Goal: Task Accomplishment & Management: Manage account settings

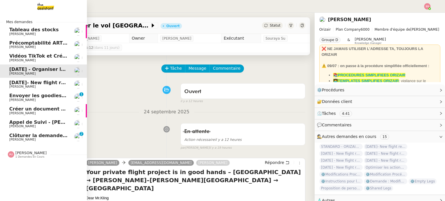
click at [42, 139] on span "[PERSON_NAME]" at bounding box center [38, 139] width 59 height 3
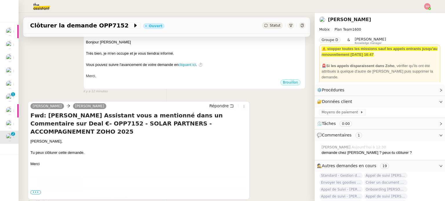
scroll to position [174, 0]
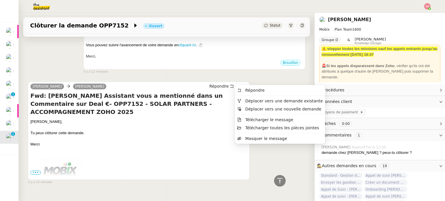
click at [241, 85] on icon at bounding box center [244, 86] width 6 height 3
click at [246, 100] on span "Déplacer vers une demande existante" at bounding box center [284, 101] width 78 height 5
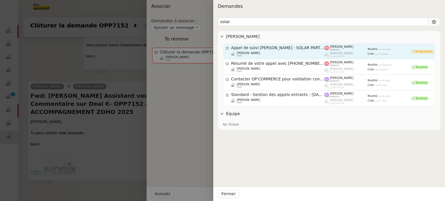
type input "solar"
click at [286, 49] on span "Appel de suivi [PERSON_NAME] - SOLAR PARTNERS" at bounding box center [277, 48] width 93 height 4
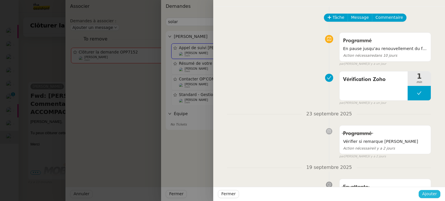
click at [433, 193] on span "Ajouter" at bounding box center [429, 194] width 15 height 7
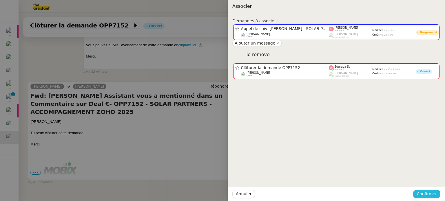
click at [433, 193] on span "Confirmer" at bounding box center [427, 194] width 20 height 7
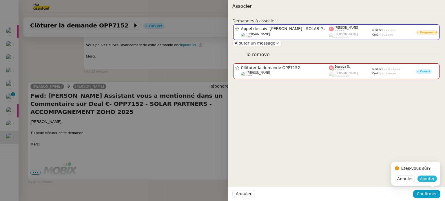
click at [429, 180] on span "Ajouter" at bounding box center [427, 179] width 15 height 6
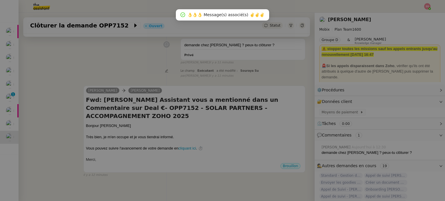
scroll to position [83, 0]
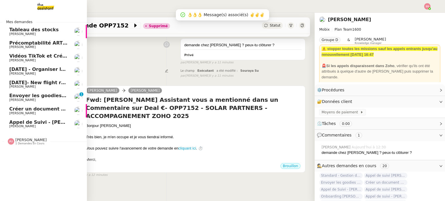
click at [22, 126] on span "[PERSON_NAME]" at bounding box center [22, 127] width 26 height 4
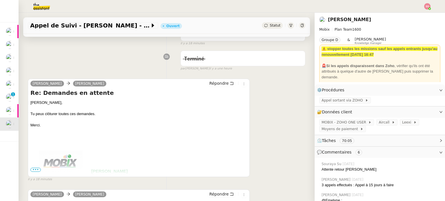
scroll to position [116, 0]
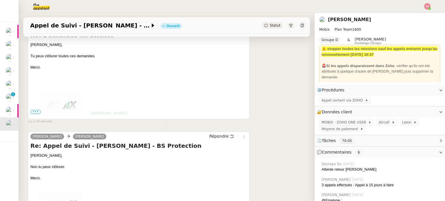
click at [36, 112] on span "•••" at bounding box center [35, 112] width 10 height 4
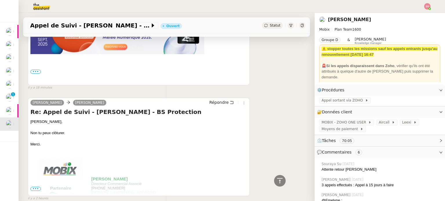
scroll to position [290, 0]
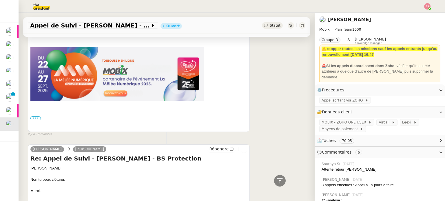
click at [34, 119] on label "•••" at bounding box center [35, 118] width 10 height 4
click at [0, 0] on input "•••" at bounding box center [0, 0] width 0 height 0
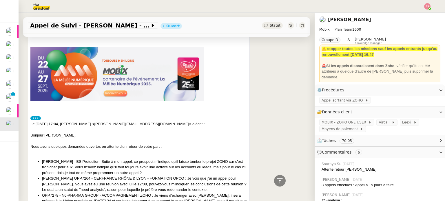
scroll to position [348, 0]
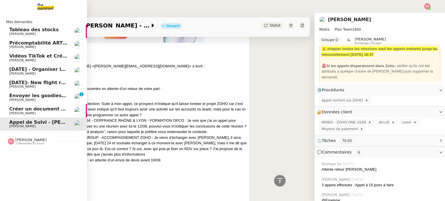
click at [41, 108] on span "Créer un document Google Docs des échanges d'e-mail" at bounding box center [81, 109] width 144 height 6
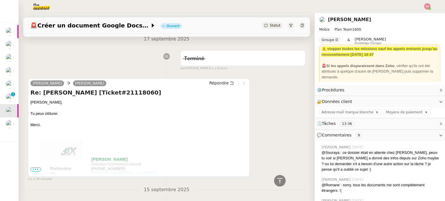
scroll to position [29, 0]
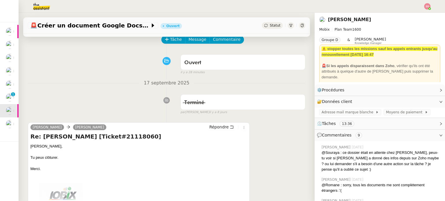
click at [264, 26] on div "Statut" at bounding box center [272, 25] width 21 height 6
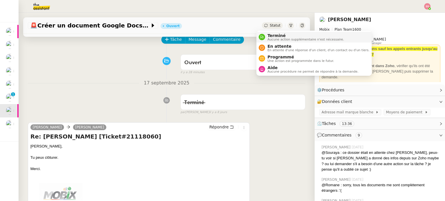
click at [270, 37] on span "Terminé" at bounding box center [305, 35] width 76 height 5
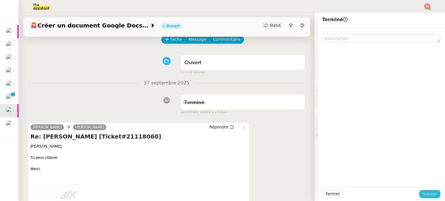
click at [423, 194] on span "Sauver" at bounding box center [430, 194] width 14 height 7
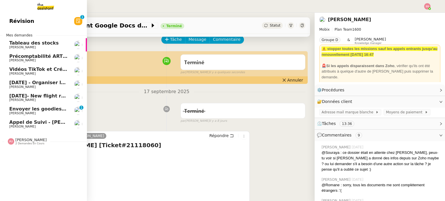
click at [29, 110] on span "Envoyer les goodies en [GEOGRAPHIC_DATA]" at bounding box center [67, 109] width 116 height 6
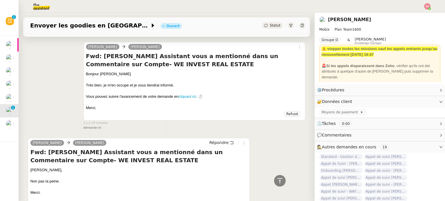
scroll to position [232, 0]
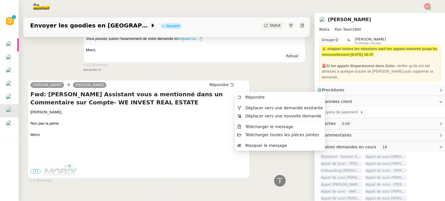
click at [242, 87] on icon at bounding box center [243, 85] width 3 height 3
click at [246, 107] on span "Déplacer vers une demande existante" at bounding box center [284, 108] width 78 height 5
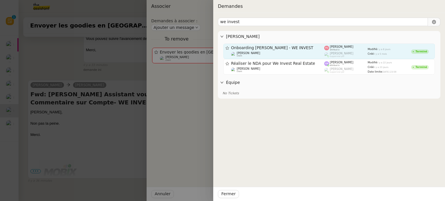
type input "we invest"
click at [272, 48] on span "Onboarding [PERSON_NAME] - WE INVEST" at bounding box center [277, 48] width 93 height 4
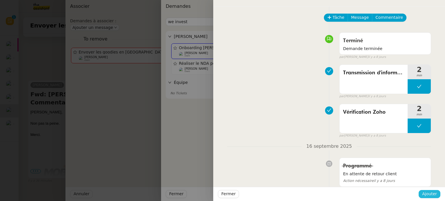
click at [429, 198] on button "Ajouter" at bounding box center [430, 194] width 22 height 8
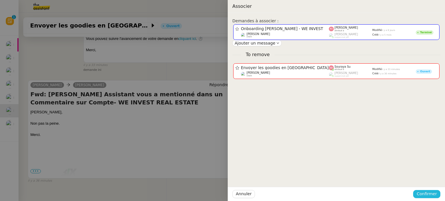
click at [428, 193] on span "Confirmer" at bounding box center [427, 194] width 20 height 7
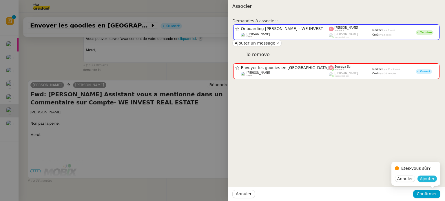
click at [427, 181] on span "Ajouter" at bounding box center [427, 179] width 15 height 6
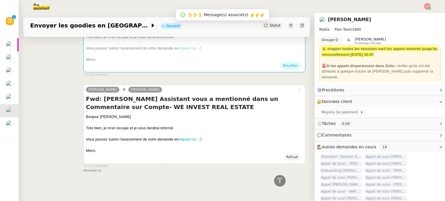
scroll to position [148, 0]
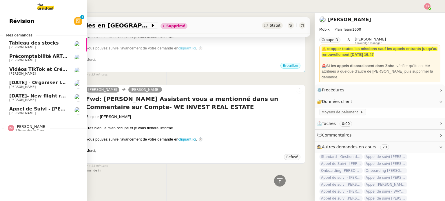
click at [37, 111] on span "Appel de Suivi - [PERSON_NAME] - BS Protection" at bounding box center [72, 109] width 127 height 6
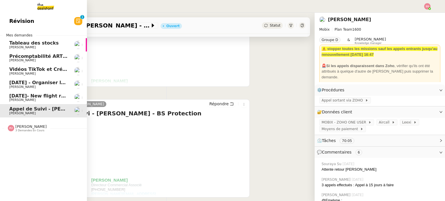
scroll to position [78, 0]
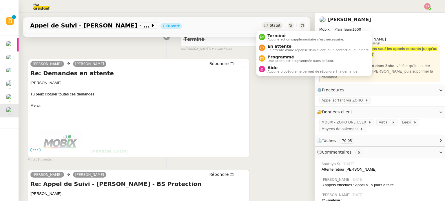
click at [270, 26] on span "Statut" at bounding box center [275, 25] width 11 height 4
click at [276, 39] on span "Aucune action supplémentaire n'est nécessaire." at bounding box center [305, 39] width 76 height 3
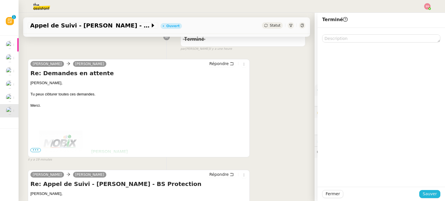
click at [428, 195] on span "Sauver" at bounding box center [430, 194] width 14 height 7
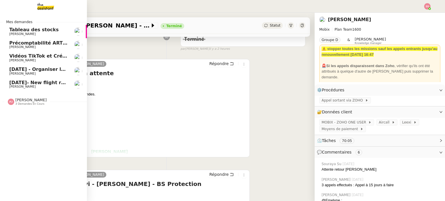
click at [27, 104] on span "3 demandes en cours" at bounding box center [29, 104] width 29 height 3
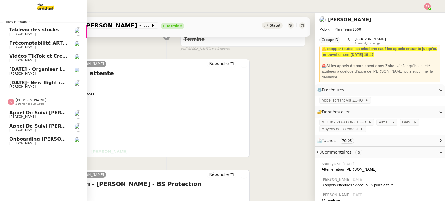
click at [39, 110] on link "Appel de suivi [PERSON_NAME] - IN ILLO TEMPORE [PERSON_NAME]" at bounding box center [43, 114] width 87 height 13
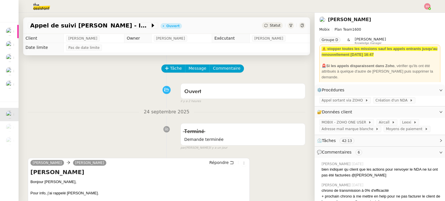
scroll to position [58, 0]
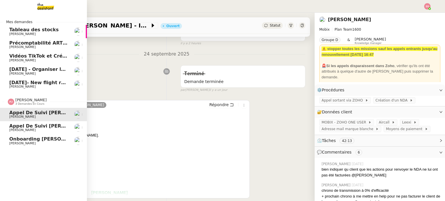
click at [32, 130] on span "[PERSON_NAME]" at bounding box center [38, 130] width 59 height 3
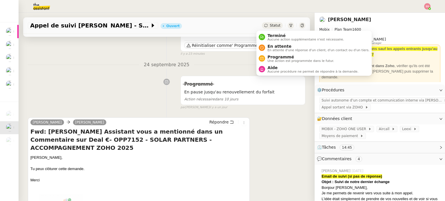
click at [271, 24] on span "Statut" at bounding box center [275, 25] width 11 height 4
click at [276, 41] on span "Aucune action supplémentaire n'est nécessaire." at bounding box center [305, 39] width 76 height 3
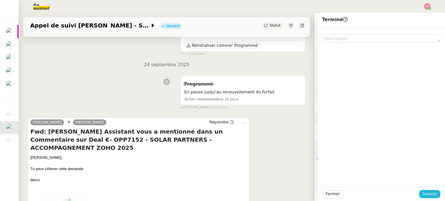
click at [425, 191] on button "Sauver" at bounding box center [429, 194] width 21 height 8
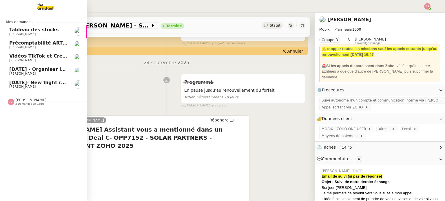
click at [28, 103] on span "2 demandes en cours" at bounding box center [29, 104] width 29 height 3
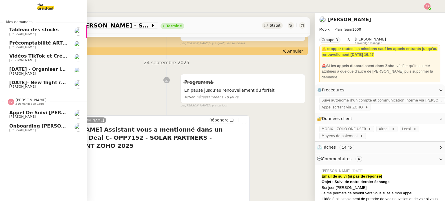
click at [28, 124] on span "Onboarding [PERSON_NAME] - WE INVEST" at bounding box center [63, 126] width 109 height 6
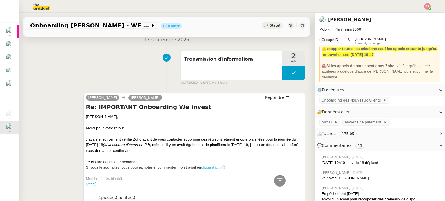
scroll to position [261, 0]
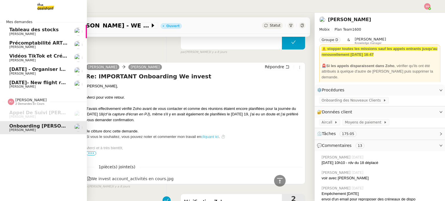
click at [51, 76] on link "[DATE] - Organiser le vol [GEOGRAPHIC_DATA]-[GEOGRAPHIC_DATA] [PERSON_NAME]" at bounding box center [43, 71] width 87 height 13
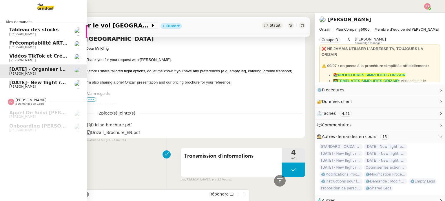
click at [53, 80] on link "[DATE]- New flight request - [PERSON_NAME] [PERSON_NAME]" at bounding box center [43, 84] width 87 height 13
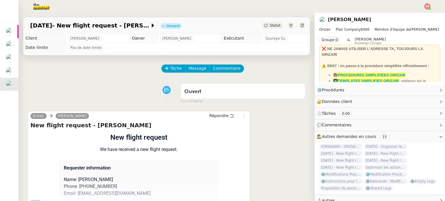
scroll to position [78, 0]
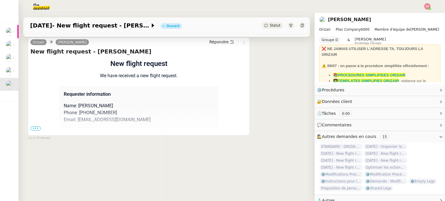
click at [35, 127] on span "•••" at bounding box center [35, 129] width 10 height 4
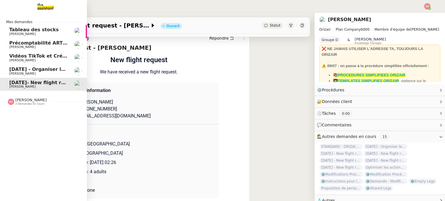
click at [25, 100] on span "[PERSON_NAME]" at bounding box center [30, 100] width 31 height 4
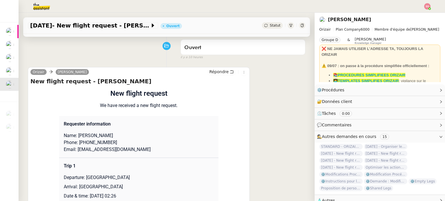
scroll to position [0, 0]
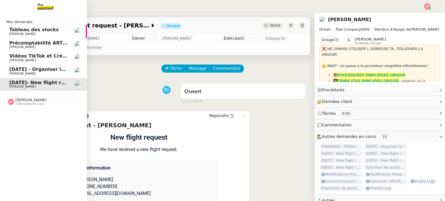
drag, startPoint x: 39, startPoint y: 69, endPoint x: 46, endPoint y: 69, distance: 6.7
click at [39, 69] on span "[DATE] - Organiser le vol [GEOGRAPHIC_DATA]-[GEOGRAPHIC_DATA]" at bounding box center [97, 70] width 176 height 6
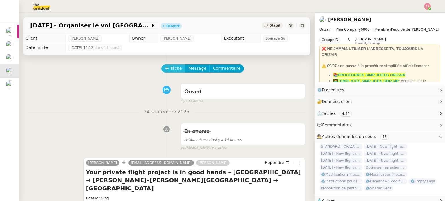
click at [172, 72] on span "Tâche" at bounding box center [176, 68] width 12 height 7
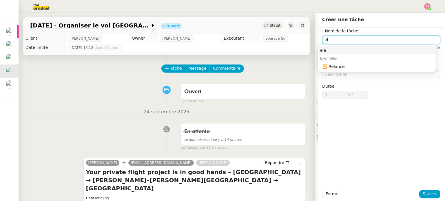
type input "e"
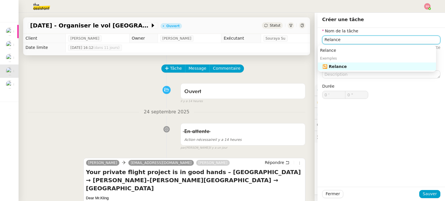
click at [351, 68] on div "🔁 Relance" at bounding box center [377, 66] width 111 height 5
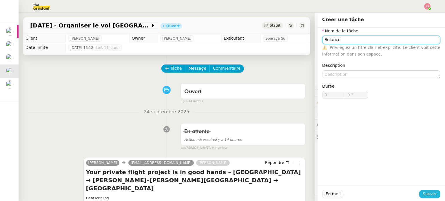
type input "Relance"
click at [423, 193] on span "Sauver" at bounding box center [430, 194] width 14 height 7
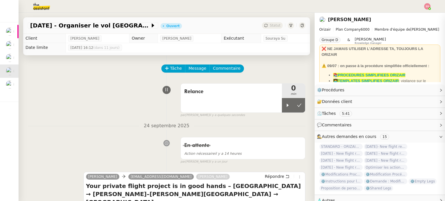
click at [427, 8] on img at bounding box center [427, 6] width 6 height 6
click at [418, 16] on li "Suivi" at bounding box center [412, 16] width 38 height 8
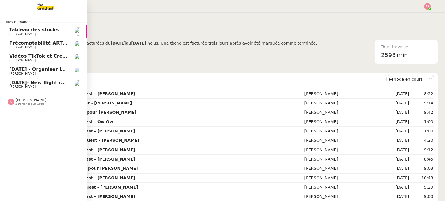
click at [29, 62] on span "[PERSON_NAME]" at bounding box center [22, 61] width 26 height 4
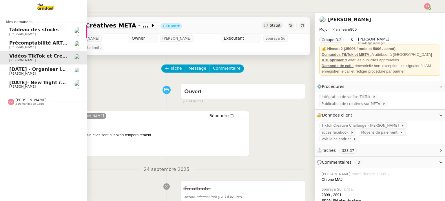
click at [34, 69] on span "[DATE] - Organiser le vol [GEOGRAPHIC_DATA]-[GEOGRAPHIC_DATA]" at bounding box center [97, 70] width 176 height 6
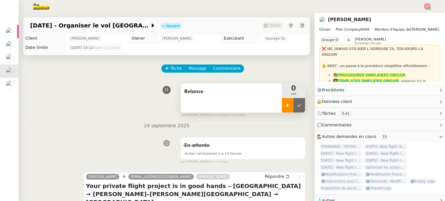
click at [282, 107] on div at bounding box center [288, 105] width 12 height 14
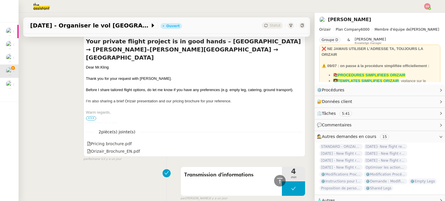
scroll to position [116, 0]
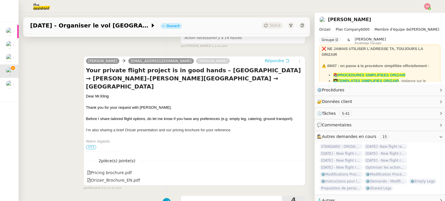
click at [266, 62] on span "Répondre" at bounding box center [274, 61] width 19 height 6
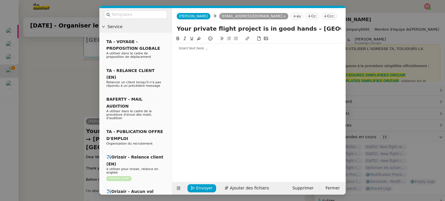
scroll to position [168, 0]
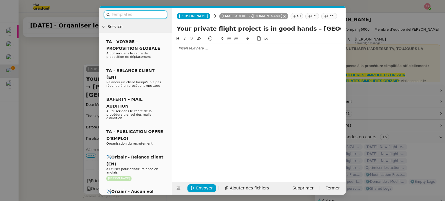
click at [132, 14] on input "text" at bounding box center [138, 14] width 52 height 7
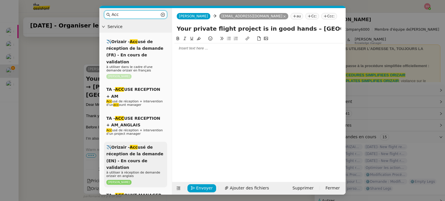
type input "Acc"
click at [138, 145] on span "✈️Orizair - Acc usé de réception de la demande (EN) - En cours de validation" at bounding box center [134, 157] width 57 height 25
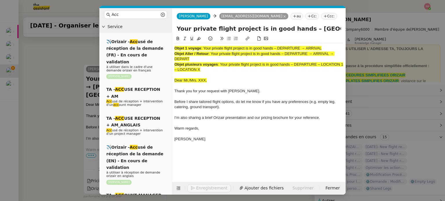
scroll to position [236, 0]
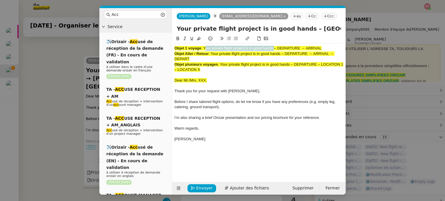
drag, startPoint x: 205, startPoint y: 48, endPoint x: 274, endPoint y: 47, distance: 68.7
click at [274, 47] on span ": Your private flight project is in good hands – DEPARTURE → ARRIVAL" at bounding box center [261, 48] width 121 height 4
copy span "Your private flight project is in good hands"
drag, startPoint x: 296, startPoint y: 26, endPoint x: 171, endPoint y: 27, distance: 124.9
click at [170, 26] on nz-layout "Acc Service ✈️Orizair - Acc usé de réception de la demande (FR) - En cours de v…" at bounding box center [222, 101] width 246 height 187
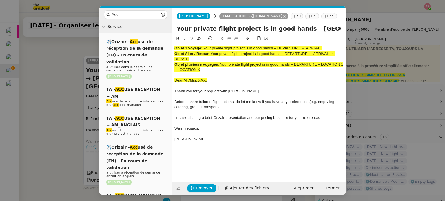
paste input "text"
type input "Your private flight project is in good hands– [GEOGRAPHIC_DATA] → [PERSON_NAME]…"
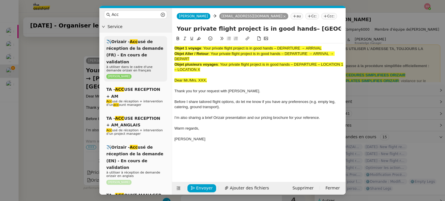
drag, startPoint x: 198, startPoint y: 63, endPoint x: 164, endPoint y: 37, distance: 42.8
click at [164, 37] on nz-layout "Acc Service ✈️Orizair - Acc usé de réception de la demande (FR) - En cours de v…" at bounding box center [222, 101] width 246 height 187
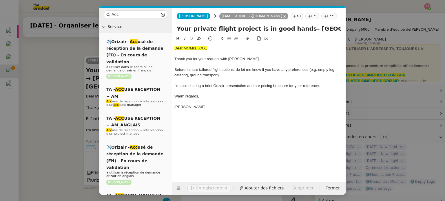
drag, startPoint x: 43, startPoint y: 110, endPoint x: 71, endPoint y: 95, distance: 31.9
click at [43, 110] on nz-modal-container "Acc Service ✈️Orizair - Acc usé de réception de la demande (FR) - En cours de v…" at bounding box center [222, 100] width 445 height 201
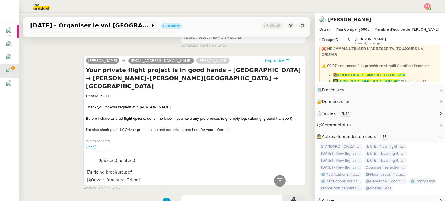
scroll to position [236, 0]
click at [100, 94] on span "Kling" at bounding box center [104, 96] width 8 height 4
copy div "Dear [PERSON_NAME]"
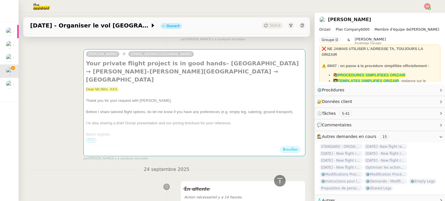
scroll to position [33, 0]
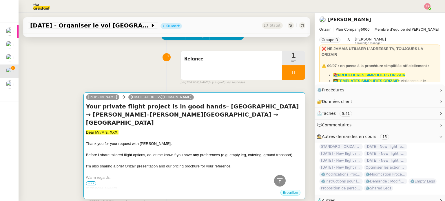
click at [101, 136] on div at bounding box center [194, 139] width 217 height 6
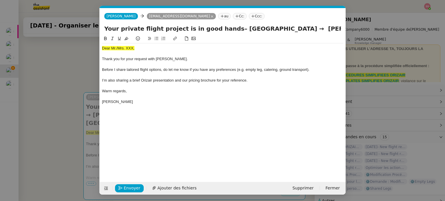
scroll to position [0, 19]
click at [122, 49] on span "Dear Mr./Mrs. XXX," at bounding box center [118, 48] width 32 height 4
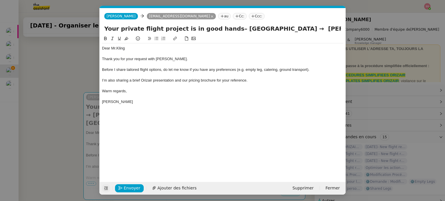
click at [106, 185] on button at bounding box center [106, 189] width 8 height 8
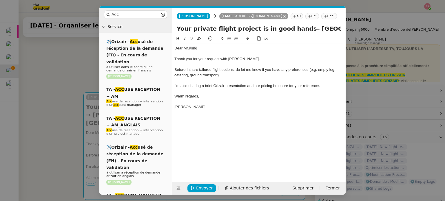
drag, startPoint x: 140, startPoint y: 16, endPoint x: 64, endPoint y: 9, distance: 76.2
click at [65, 9] on nz-modal-container "Acc Service ✈️Orizair - Acc usé de réception de la demande (FR) - En cours de v…" at bounding box center [222, 100] width 445 height 201
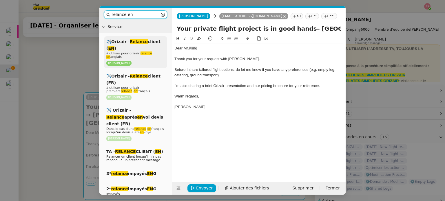
type input "relance en"
click at [128, 50] on div "✈️Orizair - Relance client ( EN ) à utiliser pour orizair, relance en anglais […" at bounding box center [135, 52] width 63 height 32
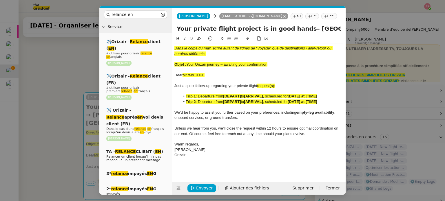
drag, startPoint x: 188, startPoint y: 65, endPoint x: 276, endPoint y: 63, distance: 88.1
click at [276, 63] on div "Objet : Your Orizair journey – awaiting your confirmation" at bounding box center [258, 64] width 169 height 5
drag, startPoint x: 293, startPoint y: 27, endPoint x: 174, endPoint y: 26, distance: 119.1
click at [172, 26] on nz-layout "relance en Service ✈️Orizair - Relance client ( EN ) à utiliser pour orizair, r…" at bounding box center [222, 101] width 246 height 187
paste input "Orizair journey – awaiting your confirmation"
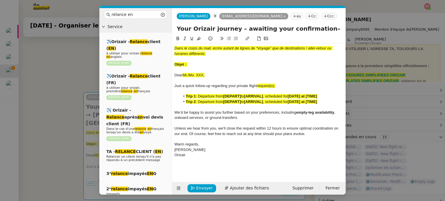
type input "Your Orizair journey – awaiting your confirmation– [GEOGRAPHIC_DATA] → [PERSON_…"
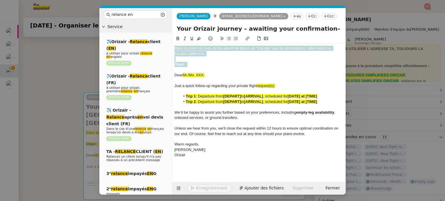
drag, startPoint x: 192, startPoint y: 65, endPoint x: 169, endPoint y: 44, distance: 31.0
click at [169, 44] on nz-layout "relance en Service ✈️Orizair - Relance client ( EN ) à utiliser pour orizair, r…" at bounding box center [222, 101] width 246 height 187
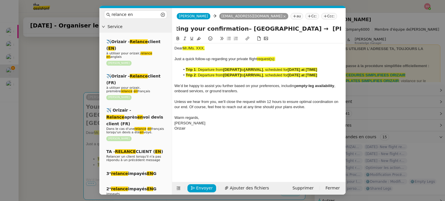
scroll to position [0, 241]
drag, startPoint x: 303, startPoint y: 32, endPoint x: 370, endPoint y: 45, distance: 68.9
click at [370, 45] on nz-modal-container "relance en Service ✈️Orizair - Relance client ( EN ) à utiliser pour orizair, r…" at bounding box center [222, 100] width 445 height 201
click at [302, 24] on div "[PERSON_NAME] [EMAIL_ADDRESS][DOMAIN_NAME] au Cc: Ccc:" at bounding box center [259, 16] width 174 height 16
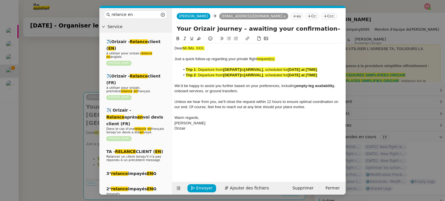
click at [278, 59] on div "Just a quick follow-up regarding your private flight request(s):" at bounding box center [258, 59] width 169 height 5
drag, startPoint x: 62, startPoint y: 105, endPoint x: 100, endPoint y: 114, distance: 38.9
click at [64, 106] on nz-modal-container "relance en Service ✈️Orizair - Relance client ( EN ) à utiliser pour orizair, r…" at bounding box center [222, 100] width 445 height 201
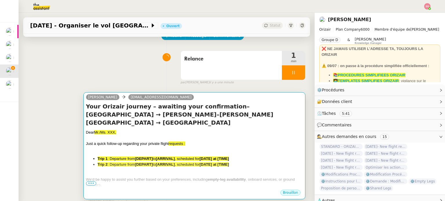
scroll to position [178, 0]
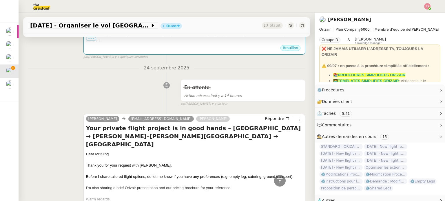
click at [92, 152] on div "Dear [PERSON_NAME]" at bounding box center [194, 155] width 217 height 6
copy div "Dear [PERSON_NAME]"
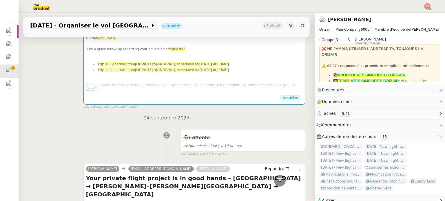
scroll to position [62, 0]
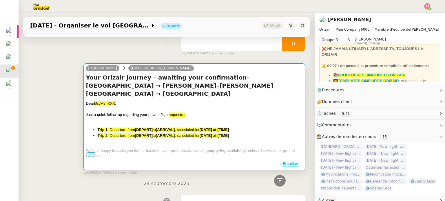
click at [111, 127] on li "Trip 1 : Departure from [DEPART] to [ARRIVAL] , scheduled for [DATE] at [TIME]" at bounding box center [200, 130] width 205 height 6
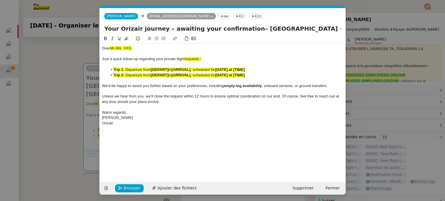
scroll to position [0, 30]
drag, startPoint x: 139, startPoint y: 48, endPoint x: 88, endPoint y: 48, distance: 50.7
click at [88, 48] on nz-modal-container "relance en Service ✈️Orizair - Relance client ( EN ) à utiliser pour orizair, r…" at bounding box center [222, 100] width 445 height 201
drag, startPoint x: 206, startPoint y: 58, endPoint x: 185, endPoint y: 60, distance: 21.0
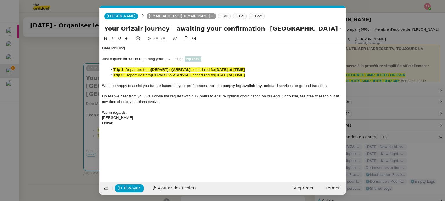
click at [185, 60] on div "Just a quick follow-up regarding your private flight requests :" at bounding box center [222, 59] width 241 height 5
click at [126, 38] on icon at bounding box center [126, 38] width 4 height 3
click at [256, 76] on li "Trip 2 : Departure from [DEPART] to [ARRIVAL] , scheduled for [DATE] at [TIME]" at bounding box center [226, 75] width 236 height 5
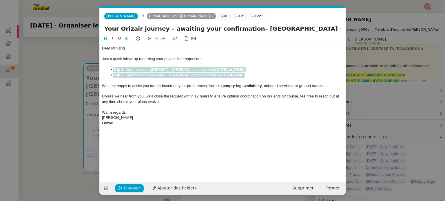
drag, startPoint x: 225, startPoint y: 73, endPoint x: 112, endPoint y: 71, distance: 113.9
click at [112, 71] on ul "Trip 1 : Departure from [DEPART] to [ARRIVAL] , scheduled for [DATE] at [TIME] …" at bounding box center [222, 72] width 241 height 11
click at [124, 39] on button at bounding box center [126, 38] width 7 height 7
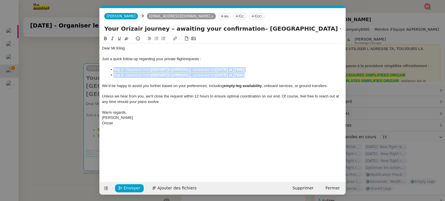
click at [158, 74] on strong "[DEPART]" at bounding box center [160, 75] width 18 height 4
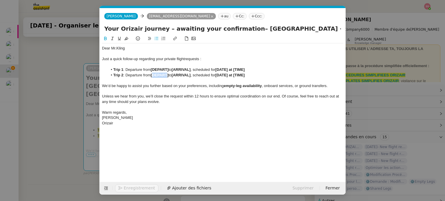
click at [158, 74] on strong "[DEPART]" at bounding box center [160, 75] width 18 height 4
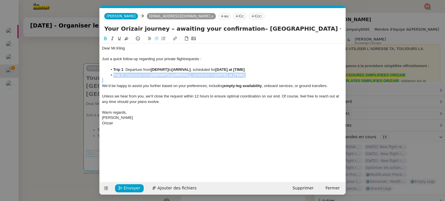
click at [158, 74] on strong "[DEPART]" at bounding box center [160, 75] width 18 height 4
click at [74, 108] on nz-modal-container "relance en Service ✈️Orizair - Relance client ( EN ) à utiliser pour orizair, r…" at bounding box center [222, 100] width 445 height 201
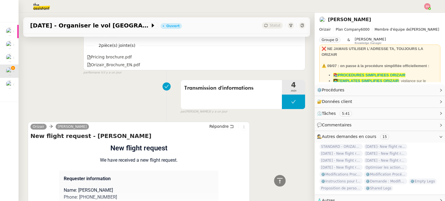
scroll to position [407, 0]
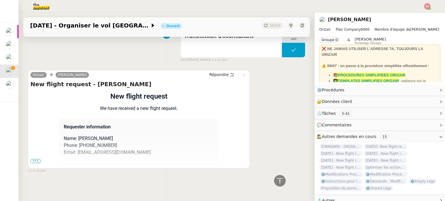
click at [37, 159] on span "•••" at bounding box center [35, 161] width 10 height 4
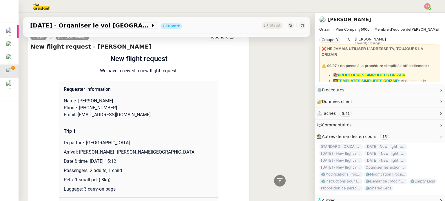
scroll to position [494, 0]
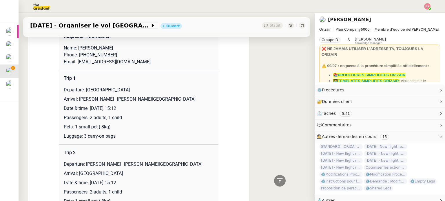
drag, startPoint x: 83, startPoint y: 92, endPoint x: 151, endPoint y: 92, distance: 67.8
click at [151, 92] on p "Departure: [GEOGRAPHIC_DATA]" at bounding box center [139, 90] width 150 height 7
copy p "[GEOGRAPHIC_DATA]"
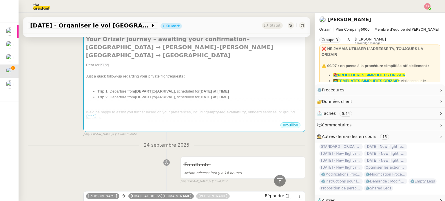
scroll to position [59, 0]
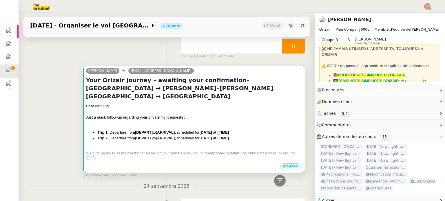
click at [161, 121] on div at bounding box center [194, 124] width 217 height 6
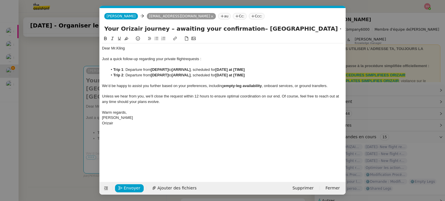
scroll to position [0, 30]
drag, startPoint x: 169, startPoint y: 70, endPoint x: 152, endPoint y: 70, distance: 17.1
click at [152, 70] on li "Trip 1 : Departure from [DEPART] to [ARRIVAL] , scheduled for [DATE] at [TIME]" at bounding box center [226, 69] width 236 height 5
drag, startPoint x: 194, startPoint y: 76, endPoint x: 176, endPoint y: 75, distance: 18.3
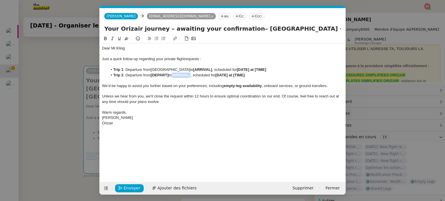
click at [176, 75] on strong "[ARRIVAL]" at bounding box center [181, 75] width 19 height 4
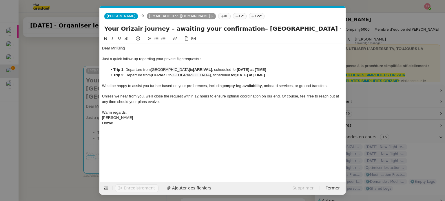
click at [65, 117] on nz-modal-container "relance en Service ✈️Orizair - Relance client ( EN ) à utiliser pour orizair, r…" at bounding box center [222, 100] width 445 height 201
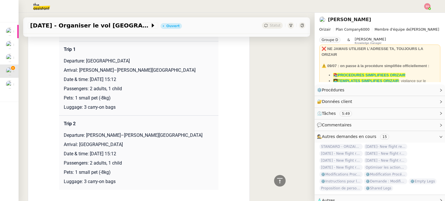
scroll to position [523, 0]
drag, startPoint x: 76, startPoint y: 73, endPoint x: 162, endPoint y: 72, distance: 86.1
click at [162, 72] on p "Arrival: [PERSON_NAME]–[PERSON_NAME][GEOGRAPHIC_DATA]" at bounding box center [139, 70] width 150 height 7
copy p "[PERSON_NAME]–[PERSON_NAME][GEOGRAPHIC_DATA]"
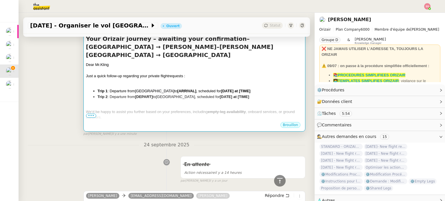
scroll to position [59, 0]
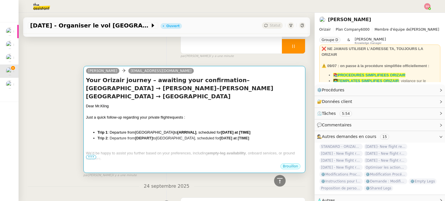
click at [187, 121] on div at bounding box center [194, 124] width 217 height 6
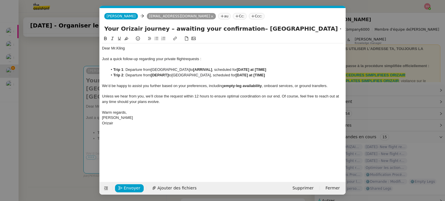
scroll to position [0, 30]
drag, startPoint x: 198, startPoint y: 70, endPoint x: 218, endPoint y: 70, distance: 19.4
click at [218, 70] on li "Trip 1 : Departure from [GEOGRAPHIC_DATA] to [ARRIVAL] , scheduled for [DATE] a…" at bounding box center [226, 69] width 236 height 5
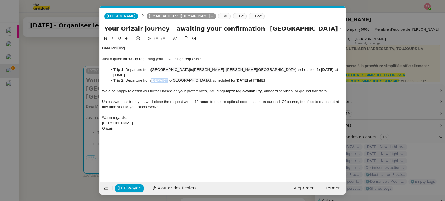
drag, startPoint x: 170, startPoint y: 75, endPoint x: 152, endPoint y: 74, distance: 18.0
click at [152, 78] on li "Trip 2 : Departure from [DEPART] to [GEOGRAPHIC_DATA] , scheduled for [DATE] at…" at bounding box center [226, 80] width 236 height 5
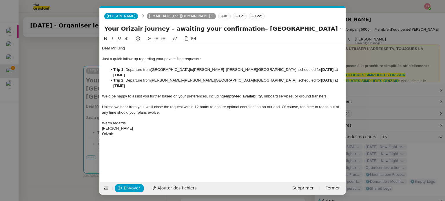
click at [77, 100] on nz-modal-container "relance en Service ✈️Orizair - Relance client ( EN ) à utiliser pour orizair, r…" at bounding box center [222, 100] width 445 height 201
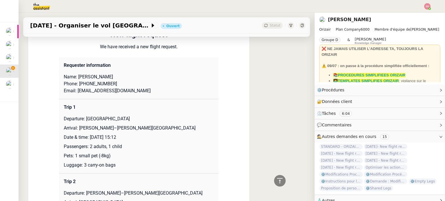
scroll to position [494, 0]
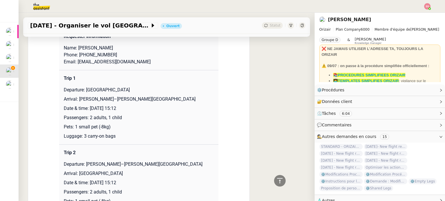
drag, startPoint x: 87, startPoint y: 109, endPoint x: 148, endPoint y: 108, distance: 61.4
click at [148, 108] on p "Date & time: [DATE] 15:12" at bounding box center [139, 108] width 150 height 7
copy p "[DATE] 15:12"
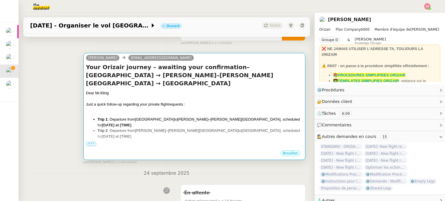
scroll to position [59, 0]
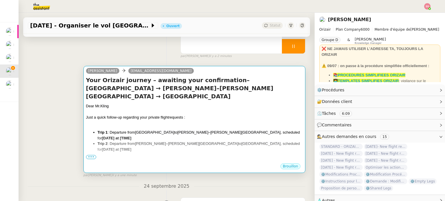
click at [240, 109] on div at bounding box center [194, 112] width 217 height 6
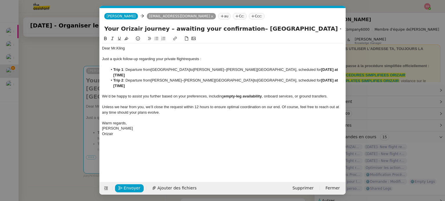
scroll to position [0, 30]
drag, startPoint x: 287, startPoint y: 70, endPoint x: 317, endPoint y: 69, distance: 29.6
click at [317, 69] on li "Trip 1 : Departure from [GEOGRAPHIC_DATA] to [PERSON_NAME]–[PERSON_NAME][GEOGRA…" at bounding box center [226, 72] width 236 height 11
click at [289, 70] on span "[DATE] 15:12" at bounding box center [223, 73] width 221 height 10
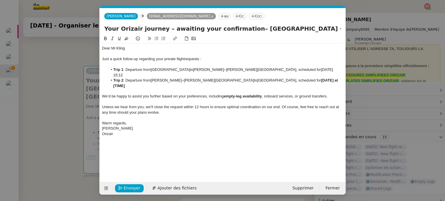
click at [52, 116] on nz-modal-container "relance en Service ✈️Orizair - Relance client ( EN ) à utiliser pour orizair, r…" at bounding box center [222, 100] width 445 height 201
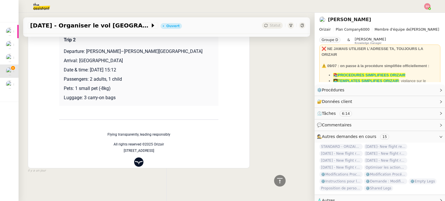
scroll to position [582, 0]
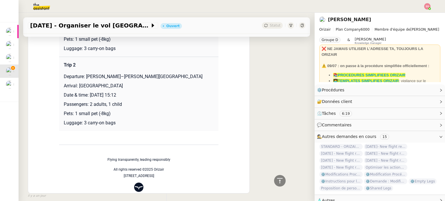
drag, startPoint x: 88, startPoint y: 96, endPoint x: 151, endPoint y: 95, distance: 63.2
click at [151, 95] on p "Date & time: [DATE] 15:12" at bounding box center [139, 95] width 150 height 7
copy p "[DATE] 15:12"
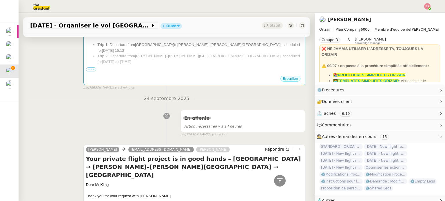
scroll to position [60, 0]
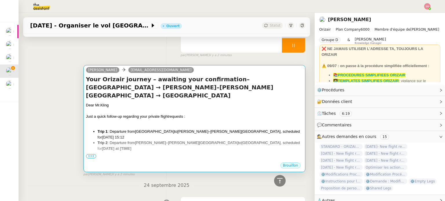
click at [228, 114] on div "Just a quick follow-up regarding your private flight requests :" at bounding box center [194, 117] width 217 height 6
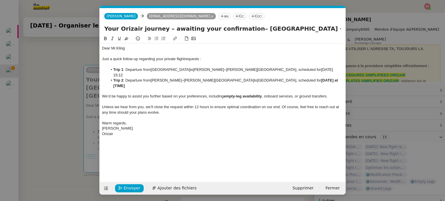
scroll to position [0, 30]
drag, startPoint x: 288, startPoint y: 77, endPoint x: 321, endPoint y: 76, distance: 33.1
click at [321, 78] on li "Trip 2 : Departure from [PERSON_NAME]–[PERSON_NAME][GEOGRAPHIC_DATA] to [GEOGRA…" at bounding box center [226, 83] width 236 height 11
click at [253, 16] on icon at bounding box center [253, 16] width 0 height 3
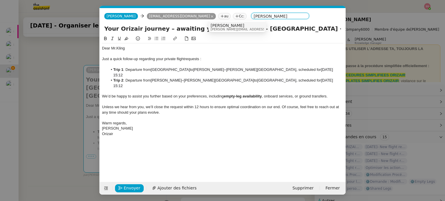
type input "[PERSON_NAME]"
click at [230, 28] on span "[PERSON_NAME][EMAIL_ADDRESS][DOMAIN_NAME]" at bounding box center [252, 29] width 82 height 3
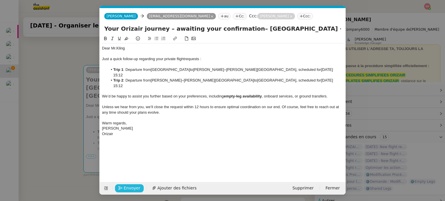
click at [130, 187] on span "Envoyer" at bounding box center [132, 188] width 17 height 7
click at [130, 187] on span "Confirmer l'envoi" at bounding box center [141, 188] width 35 height 7
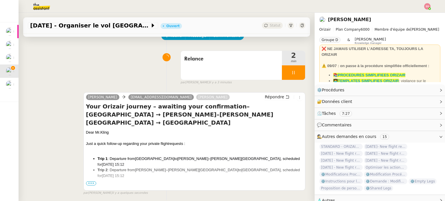
scroll to position [60, 0]
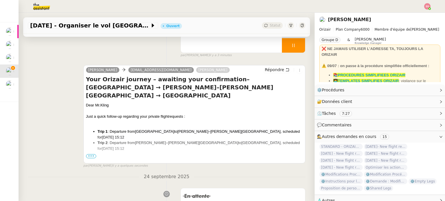
click at [88, 158] on span "•••" at bounding box center [91, 156] width 10 height 4
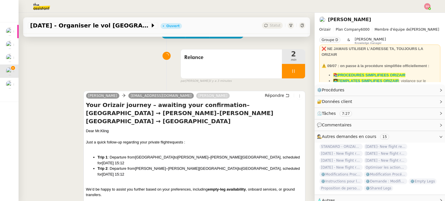
scroll to position [31, 0]
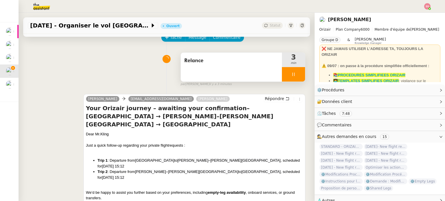
click at [295, 72] on div at bounding box center [293, 74] width 23 height 14
click at [295, 72] on button at bounding box center [300, 74] width 12 height 14
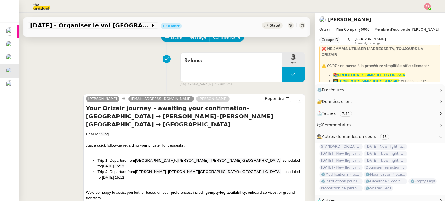
click at [271, 24] on span "Statut" at bounding box center [275, 25] width 11 height 4
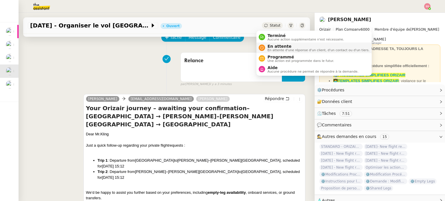
click at [284, 46] on span "En attente" at bounding box center [318, 46] width 102 height 5
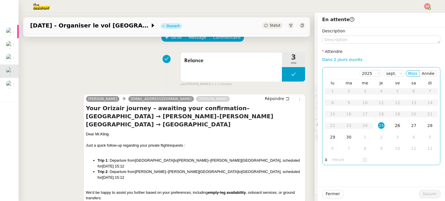
click at [396, 126] on td "26" at bounding box center [397, 126] width 16 height 12
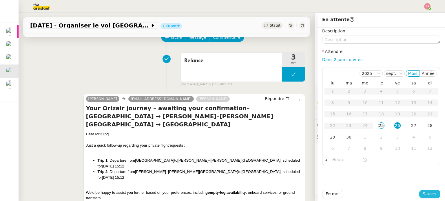
click at [425, 194] on span "Sauver" at bounding box center [430, 194] width 14 height 7
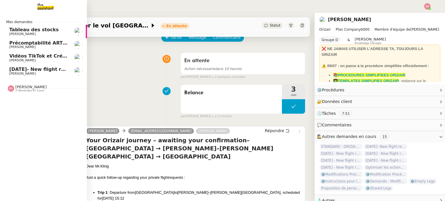
click at [44, 69] on span "[DATE]- New flight request - [PERSON_NAME]" at bounding box center [68, 70] width 118 height 6
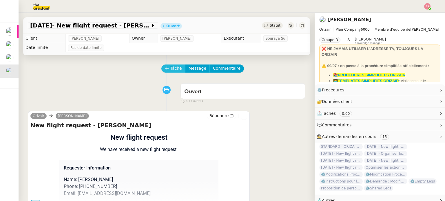
click at [171, 66] on span "Tâche" at bounding box center [176, 68] width 12 height 7
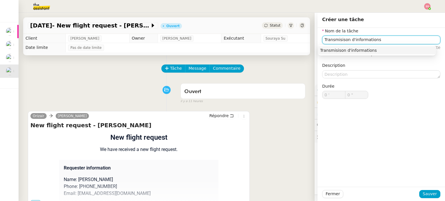
click at [329, 52] on div "Transmisison d'informations" at bounding box center [377, 50] width 114 height 5
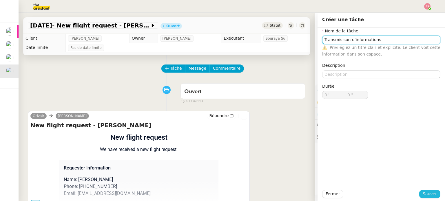
type input "Transmisison d'informations"
click at [423, 196] on span "Sauver" at bounding box center [430, 194] width 14 height 7
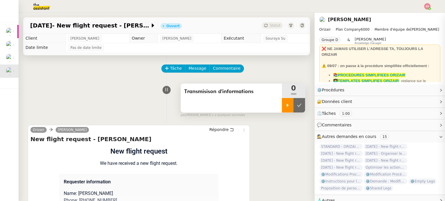
click at [285, 107] on icon at bounding box center [287, 105] width 5 height 5
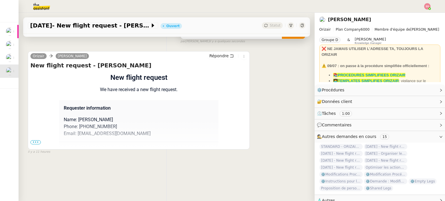
scroll to position [78, 0]
click at [33, 141] on span "•••" at bounding box center [35, 143] width 10 height 4
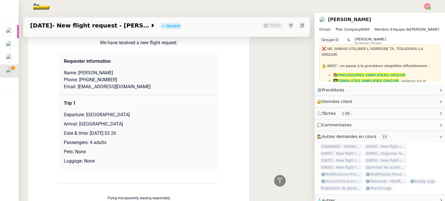
scroll to position [107, 0]
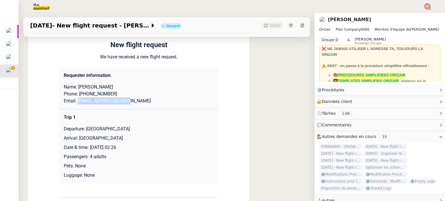
drag, startPoint x: 130, startPoint y: 103, endPoint x: 74, endPoint y: 106, distance: 56.0
click at [74, 106] on td "Requester information Name: [PERSON_NAME] Phone: [PHONE_NUMBER] Email: [EMAIL_A…" at bounding box center [138, 89] width 159 height 42
copy p "[EMAIL_ADDRESS][DOMAIN_NAME]"
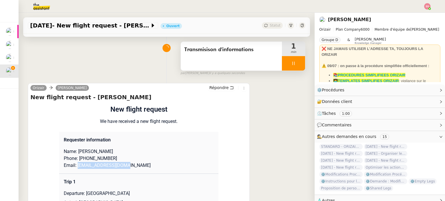
scroll to position [0, 0]
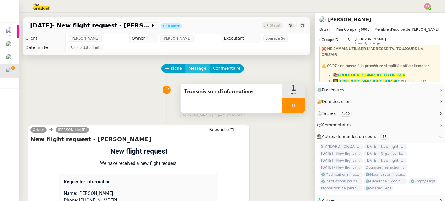
click at [194, 70] on span "Message" at bounding box center [198, 68] width 18 height 7
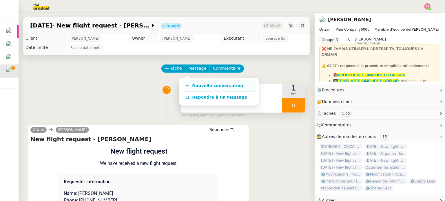
click at [197, 84] on span "Nouvelle conversation" at bounding box center [217, 85] width 51 height 5
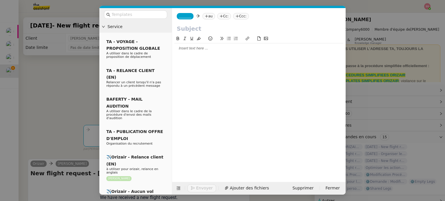
click at [205, 16] on icon at bounding box center [206, 15] width 3 height 3
paste input "[EMAIL_ADDRESS][DOMAIN_NAME]"
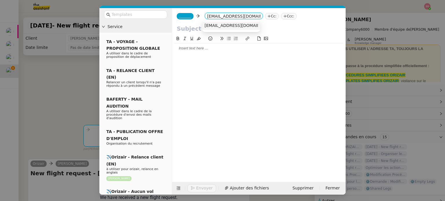
type input "[EMAIL_ADDRESS][DOMAIN_NAME]"
click at [232, 24] on span "[EMAIL_ADDRESS][DOMAIN_NAME]" at bounding box center [240, 25] width 71 height 5
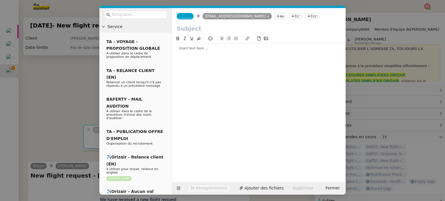
click at [305, 15] on nz-tag "Ccc:" at bounding box center [313, 16] width 16 height 6
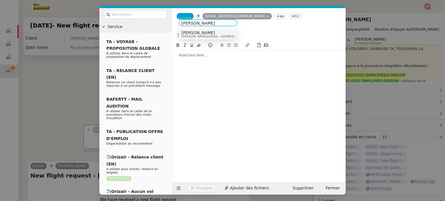
type input "[PERSON_NAME]"
click at [193, 35] on span "[PERSON_NAME][EMAIL_ADDRESS][DOMAIN_NAME]" at bounding box center [222, 36] width 82 height 3
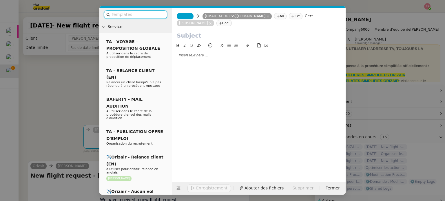
click at [141, 16] on input "text" at bounding box center [138, 14] width 52 height 7
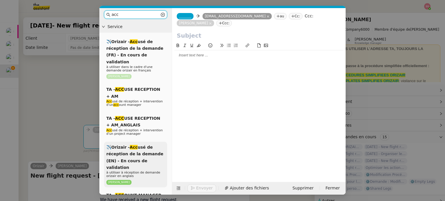
type input "acc"
click at [141, 148] on span "✈️Orizair - Acc usé de réception de la demande (EN) - En cours de validation" at bounding box center [134, 157] width 57 height 25
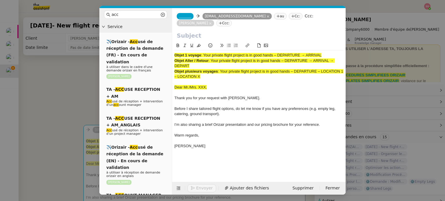
drag, startPoint x: 204, startPoint y: 47, endPoint x: 337, endPoint y: 44, distance: 132.8
click at [337, 50] on div "Objet 1 voyage : Your private flight project is in good hands – DEPARTURE → ARR…" at bounding box center [258, 103] width 169 height 106
click at [233, 31] on input "text" at bounding box center [259, 35] width 164 height 9
paste input "Your private flight project is in good hands – DEPARTURE → ARRIVAL"
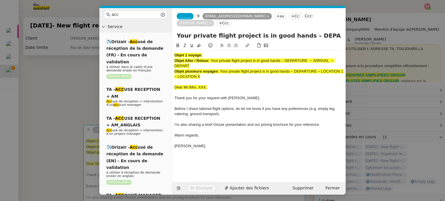
scroll to position [0, 25]
type input "Your private flight project is in good hands – DEPARTURE → ARRIVAL"
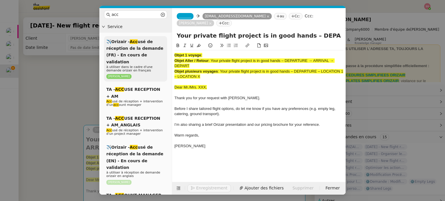
drag, startPoint x: 212, startPoint y: 67, endPoint x: 166, endPoint y: 41, distance: 52.8
click at [166, 41] on nz-layout "acc Service ✈️Orizair - Acc usé de réception de la demande (FR) - En cours de v…" at bounding box center [222, 101] width 246 height 187
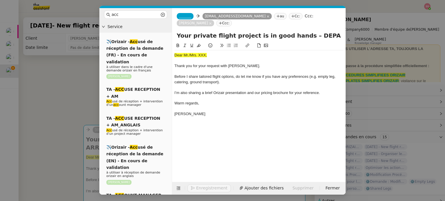
click at [70, 114] on nz-modal-container "acc Service ✈️Orizair - Acc usé de réception de la demande (FR) - En cours de v…" at bounding box center [222, 100] width 445 height 201
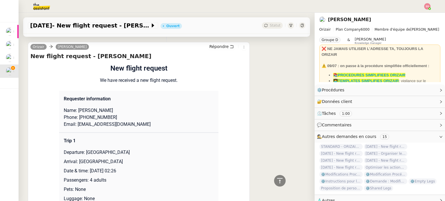
scroll to position [232, 0]
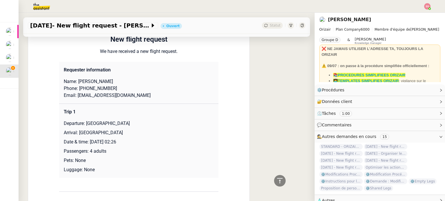
click at [81, 120] on p "Departure: [GEOGRAPHIC_DATA]" at bounding box center [139, 123] width 150 height 7
drag, startPoint x: 83, startPoint y: 117, endPoint x: 145, endPoint y: 116, distance: 62.0
click at [145, 120] on p "Departure: [GEOGRAPHIC_DATA]" at bounding box center [139, 123] width 150 height 7
copy p "[GEOGRAPHIC_DATA]"
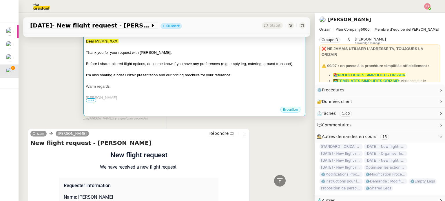
scroll to position [58, 0]
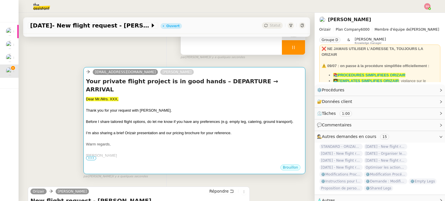
click at [180, 114] on div at bounding box center [194, 117] width 217 height 6
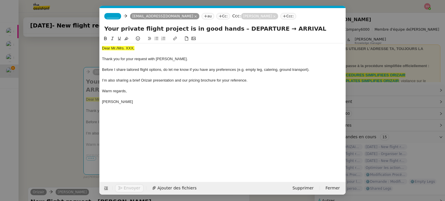
scroll to position [0, 18]
drag, startPoint x: 260, startPoint y: 29, endPoint x: 228, endPoint y: 28, distance: 32.2
click at [228, 28] on input "Your private flight project is in good hands – DEPARTURE → ARRIVAL" at bounding box center [222, 28] width 237 height 9
paste input "[GEOGRAPHIC_DATA]"
type input "Your private flight project is in good hands – [GEOGRAPHIC_DATA] → ARRIVAL"
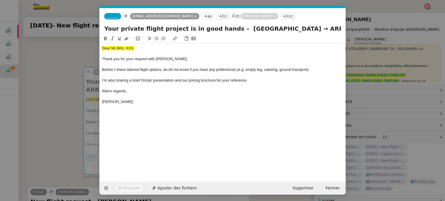
click at [59, 128] on nz-modal-container "acc Service ✈️Orizair - Acc usé de réception de la demande (FR) - En cours de v…" at bounding box center [222, 100] width 445 height 201
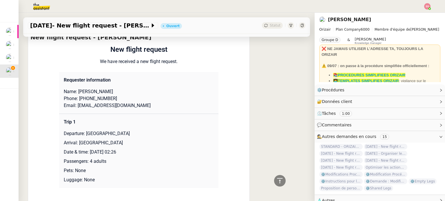
scroll to position [232, 0]
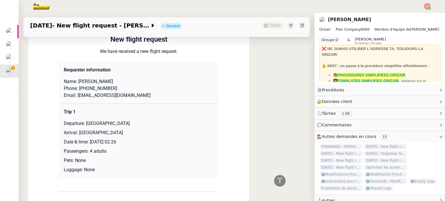
drag, startPoint x: 77, startPoint y: 127, endPoint x: 143, endPoint y: 126, distance: 66.7
click at [143, 130] on p "Arrival: [GEOGRAPHIC_DATA]" at bounding box center [139, 133] width 150 height 7
copy p "[GEOGRAPHIC_DATA]"
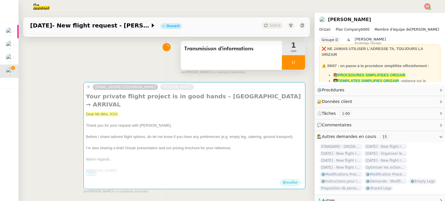
scroll to position [0, 0]
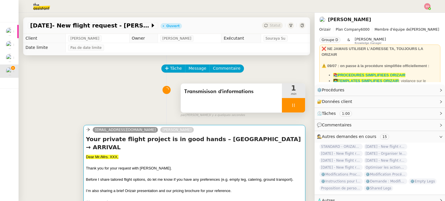
click at [196, 145] on div "Your private flight project is in good hands – [GEOGRAPHIC_DATA] → ARRIVAL Dear…" at bounding box center [194, 178] width 217 height 87
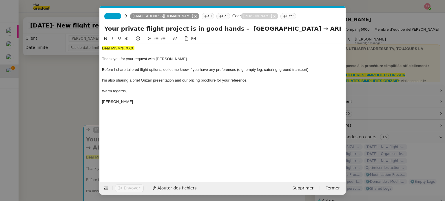
scroll to position [0, 18]
drag, startPoint x: 291, startPoint y: 29, endPoint x: 331, endPoint y: 28, distance: 39.7
click at [331, 28] on input "Your private flight project is in good hands – [GEOGRAPHIC_DATA] → ARRIVAL" at bounding box center [222, 28] width 237 height 9
paste input "[GEOGRAPHIC_DATA]"
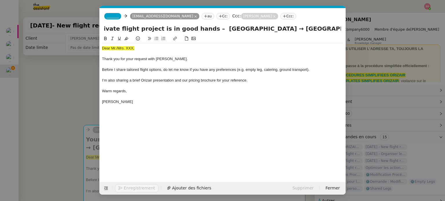
type input "Your private flight project is in good hands – [GEOGRAPHIC_DATA] → [GEOGRAPHIC_…"
click at [66, 113] on nz-modal-container "acc Service ✈️Orizair - Acc usé de réception de la demande (FR) - En cours de v…" at bounding box center [222, 100] width 445 height 201
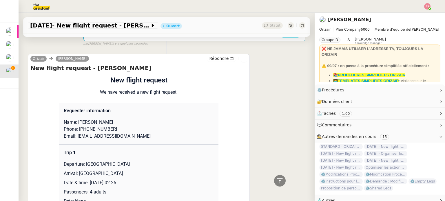
scroll to position [203, 0]
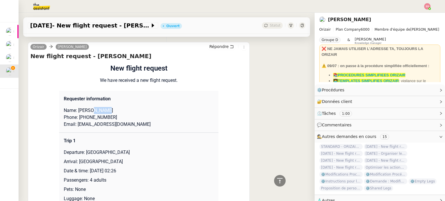
drag, startPoint x: 92, startPoint y: 112, endPoint x: 127, endPoint y: 110, distance: 36.0
click at [127, 110] on p "Name: [PERSON_NAME]" at bounding box center [139, 110] width 150 height 7
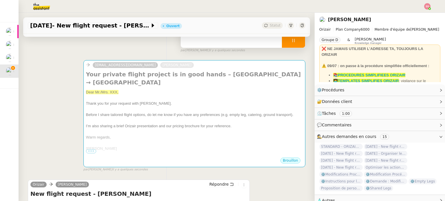
scroll to position [58, 0]
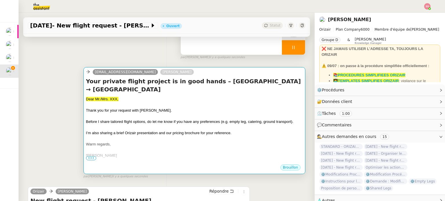
click at [151, 104] on div at bounding box center [194, 105] width 217 height 6
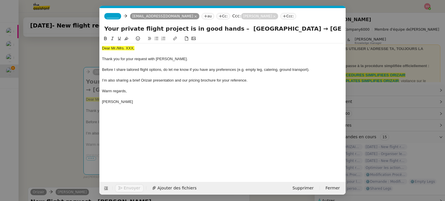
scroll to position [0, 18]
drag, startPoint x: 125, startPoint y: 45, endPoint x: 86, endPoint y: 45, distance: 38.8
click at [86, 45] on nz-modal-container "acc Service ✈️Orizair - Acc usé de réception de la demande (FR) - En cours de v…" at bounding box center [222, 100] width 445 height 201
click at [127, 36] on button at bounding box center [126, 38] width 7 height 7
click at [123, 45] on div "Dear Mr./Mrs. XXX, Thank you for your request with [PERSON_NAME]. Before I shar…" at bounding box center [222, 74] width 241 height 63
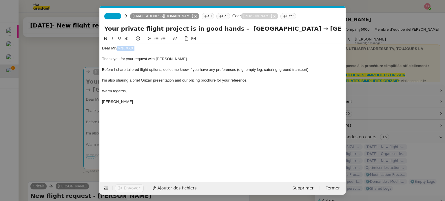
drag, startPoint x: 117, startPoint y: 48, endPoint x: 137, endPoint y: 47, distance: 19.4
click at [137, 47] on div "Dear Mr./Mrs. XXX," at bounding box center [222, 48] width 241 height 5
click at [183, 187] on span "Ajouter des fichiers" at bounding box center [191, 188] width 39 height 7
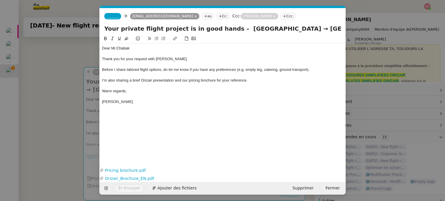
click at [114, 16] on span "_______" at bounding box center [113, 16] width 12 height 4
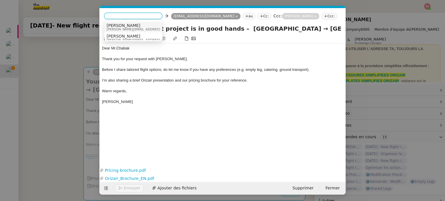
click at [130, 28] on span "[PERSON_NAME][EMAIL_ADDRESS][DOMAIN_NAME]" at bounding box center [148, 29] width 82 height 3
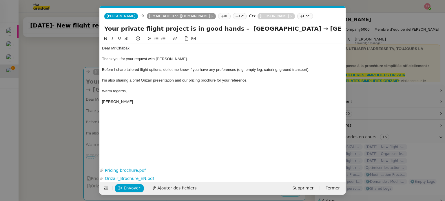
click at [60, 67] on nz-modal-container "acc Service ✈️Orizair - Acc usé de réception de la demande (FR) - En cours de v…" at bounding box center [222, 100] width 445 height 201
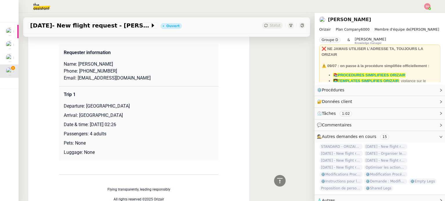
scroll to position [261, 0]
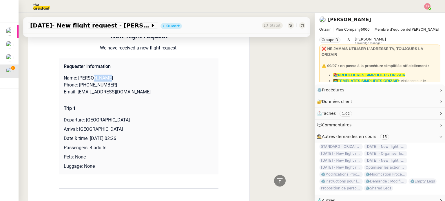
drag, startPoint x: 92, startPoint y: 79, endPoint x: 106, endPoint y: 79, distance: 14.8
click at [106, 79] on p "Name: [PERSON_NAME]" at bounding box center [139, 78] width 150 height 7
drag, startPoint x: 76, startPoint y: 80, endPoint x: 90, endPoint y: 78, distance: 14.1
click at [90, 78] on p "Name: [PERSON_NAME]" at bounding box center [139, 78] width 150 height 7
drag, startPoint x: 109, startPoint y: 87, endPoint x: 76, endPoint y: 87, distance: 32.2
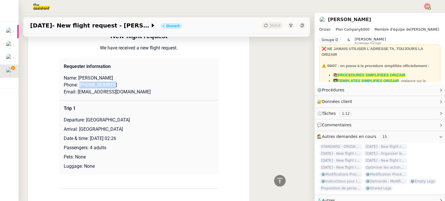
click at [76, 87] on p "Phone: [PHONE_NUMBER]" at bounding box center [139, 85] width 150 height 7
click at [110, 97] on td "Requester information Name: [PERSON_NAME] Phone: [PHONE_NUMBER] Email: [EMAIL_A…" at bounding box center [138, 80] width 159 height 42
drag, startPoint x: 125, startPoint y: 94, endPoint x: 74, endPoint y: 92, distance: 50.7
click at [74, 92] on p "Email: [EMAIL_ADDRESS][DOMAIN_NAME]" at bounding box center [139, 92] width 150 height 7
drag, startPoint x: 85, startPoint y: 122, endPoint x: 130, endPoint y: 119, distance: 45.6
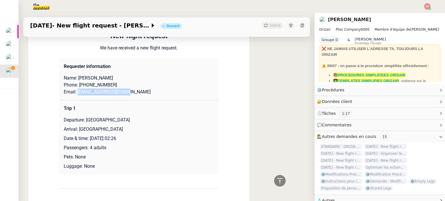
click at [130, 119] on p "Departure: [GEOGRAPHIC_DATA]" at bounding box center [139, 120] width 150 height 7
drag, startPoint x: 75, startPoint y: 130, endPoint x: 136, endPoint y: 127, distance: 61.3
click at [136, 127] on td "Trip 1 Departure: [GEOGRAPHIC_DATA] Arrival: [GEOGRAPHIC_DATA] Date & time: [DA…" at bounding box center [138, 138] width 159 height 74
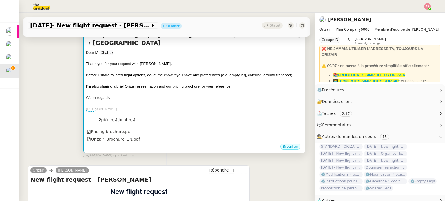
scroll to position [116, 0]
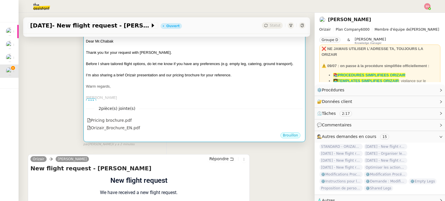
click at [218, 71] on div at bounding box center [194, 70] width 217 height 6
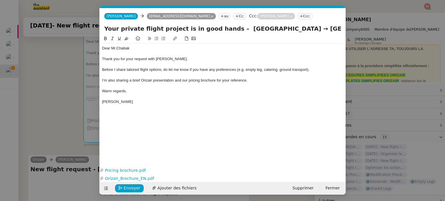
scroll to position [0, 18]
click at [131, 189] on span "Envoyer" at bounding box center [132, 188] width 17 height 7
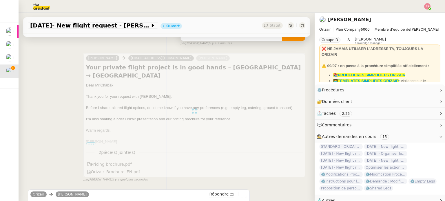
scroll to position [29, 0]
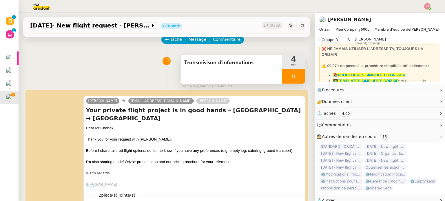
click at [292, 79] on div at bounding box center [293, 76] width 23 height 14
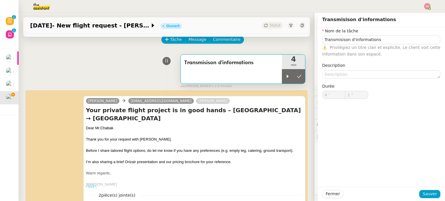
click at [270, 24] on span "Statut" at bounding box center [275, 25] width 11 height 4
type input "Transmisison d'informations"
type input "4 '"
type input "1 ""
click at [294, 75] on button at bounding box center [300, 76] width 12 height 14
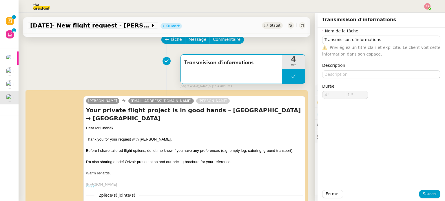
type input "Transmisison d'informations"
type input "4 '"
type input "1 ""
click at [270, 27] on span "Statut" at bounding box center [275, 25] width 11 height 4
type input "Transmisison d'informations"
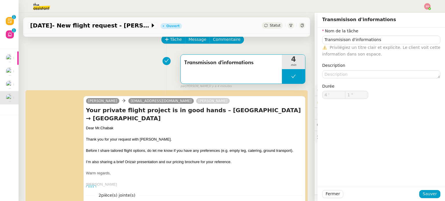
type input "4 '"
type input "1 ""
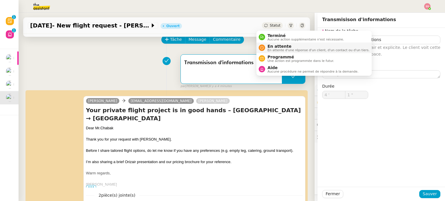
click at [277, 49] on span "En attente d'une réponse d'un client, d'un contact ou d'un tiers." at bounding box center [318, 50] width 102 height 3
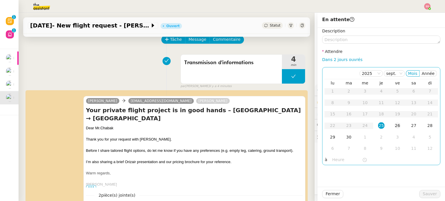
click at [394, 127] on div "26" at bounding box center [397, 126] width 6 height 6
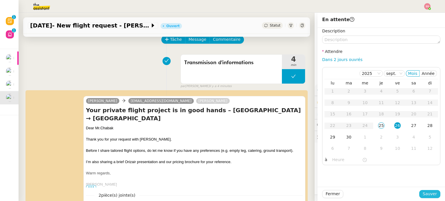
click at [435, 194] on button "Sauver" at bounding box center [429, 194] width 21 height 8
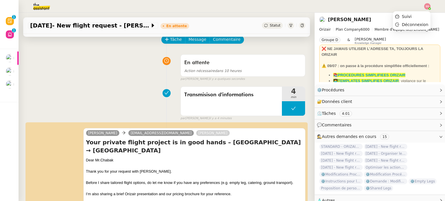
click at [427, 7] on img at bounding box center [427, 6] width 6 height 6
click at [411, 14] on span "Suivi" at bounding box center [407, 16] width 10 height 5
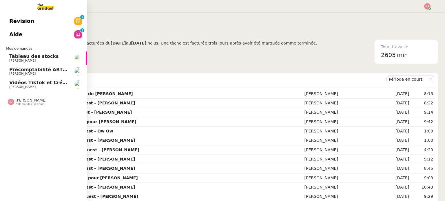
click at [19, 81] on span "Vidéos TikTok et Créatives META - septembre 2025" at bounding box center [75, 83] width 133 height 6
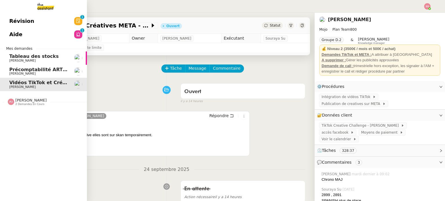
click at [19, 101] on span "[PERSON_NAME]" at bounding box center [30, 100] width 31 height 4
click at [30, 71] on span "Précomptabilité ARTRADE - septembre 2025" at bounding box center [66, 70] width 115 height 6
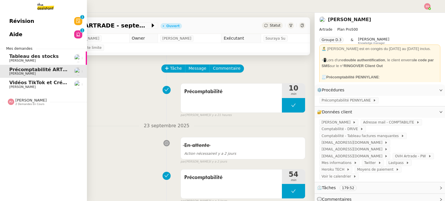
click at [25, 83] on span "Vidéos TikTok et Créatives META - septembre 2025" at bounding box center [75, 83] width 133 height 6
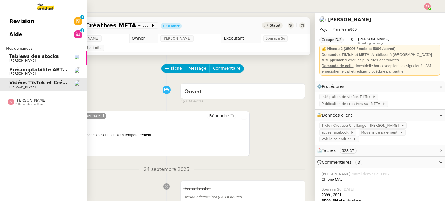
click at [19, 72] on span "[PERSON_NAME]" at bounding box center [22, 74] width 26 height 4
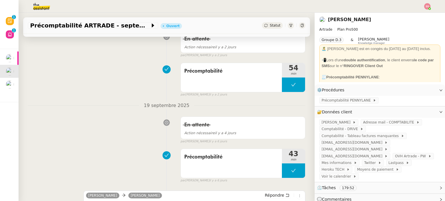
scroll to position [116, 0]
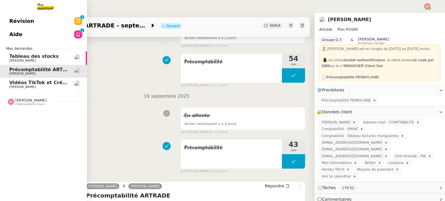
click at [43, 73] on span "[PERSON_NAME]" at bounding box center [38, 73] width 59 height 3
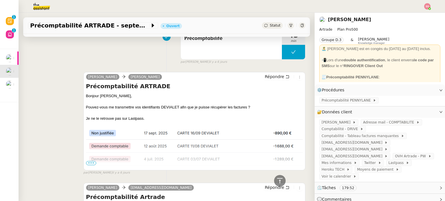
scroll to position [232, 0]
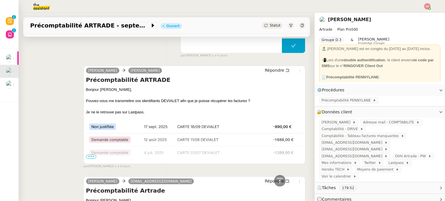
click at [298, 71] on icon at bounding box center [299, 70] width 3 height 3
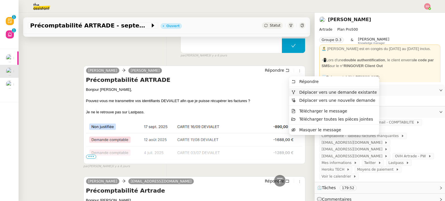
click at [299, 92] on span "Déplacer vers une demande existante" at bounding box center [338, 92] width 78 height 5
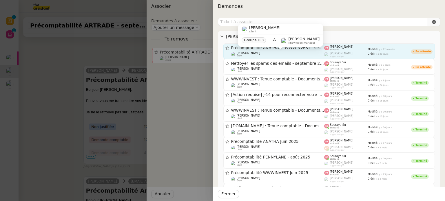
click at [282, 53] on div "[PERSON_NAME] client" at bounding box center [277, 55] width 93 height 6
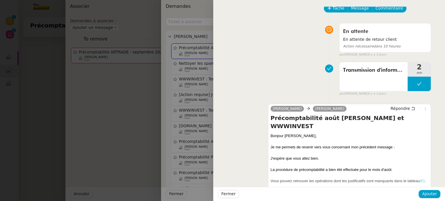
scroll to position [0, 0]
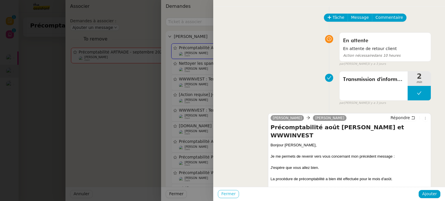
click at [234, 197] on button "Fermer" at bounding box center [228, 194] width 21 height 8
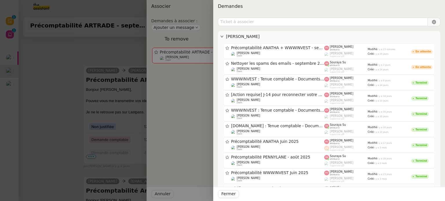
click at [114, 119] on div at bounding box center [222, 100] width 445 height 201
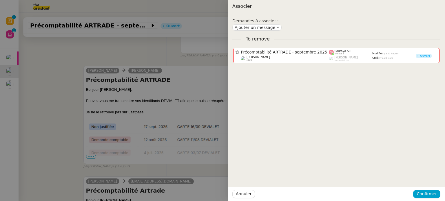
click at [65, 83] on div at bounding box center [222, 100] width 445 height 201
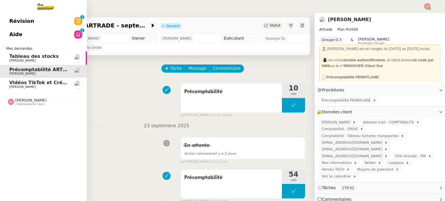
click at [11, 59] on span "[PERSON_NAME]" at bounding box center [22, 61] width 26 height 4
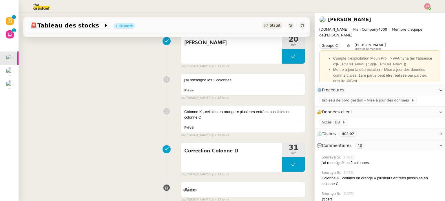
scroll to position [29, 0]
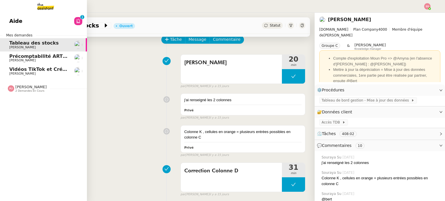
click at [18, 18] on link "Aide 0 1 2 3 4 5 6 7 8 9" at bounding box center [43, 20] width 87 height 13
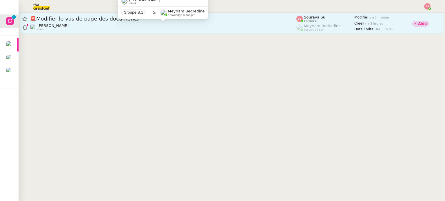
click at [101, 22] on div "🚨 Modifier le vas de page des documents" at bounding box center [163, 18] width 267 height 7
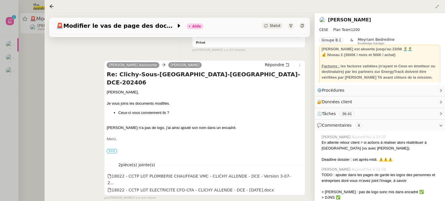
scroll to position [145, 0]
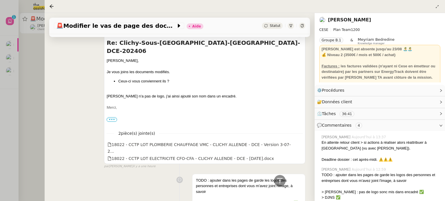
click at [109, 117] on label "•••" at bounding box center [112, 119] width 10 height 4
click at [0, 0] on input "•••" at bounding box center [0, 0] width 0 height 0
click at [111, 119] on span "•••" at bounding box center [112, 120] width 10 height 4
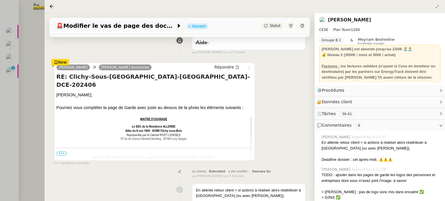
scroll to position [116, 0]
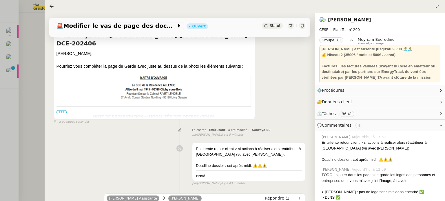
click at [61, 113] on span "•••" at bounding box center [62, 112] width 10 height 4
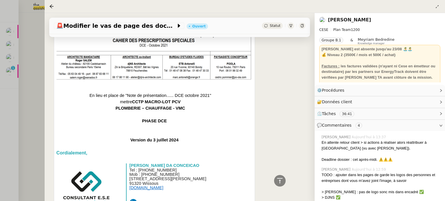
scroll to position [174, 0]
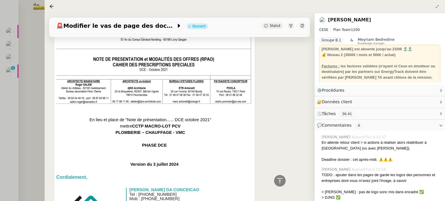
click at [170, 110] on div at bounding box center [155, 113] width 196 height 6
click at [160, 110] on div at bounding box center [155, 113] width 196 height 6
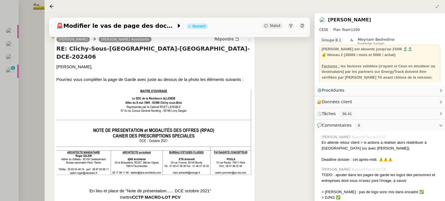
scroll to position [58, 0]
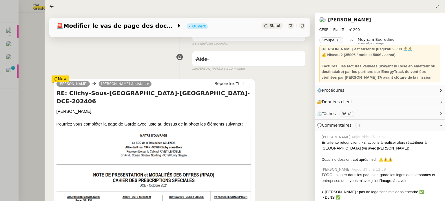
drag, startPoint x: 129, startPoint y: 132, endPoint x: 100, endPoint y: 107, distance: 38.1
click at [100, 108] on div "[PERSON_NAME]," at bounding box center [155, 111] width 196 height 6
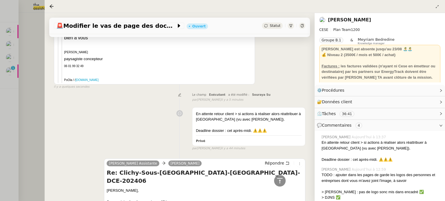
scroll to position [1858, 0]
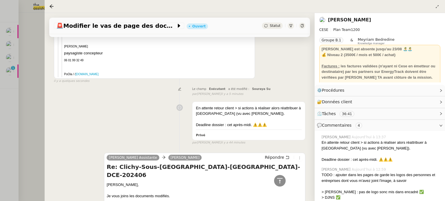
click at [0, 0] on input "•••" at bounding box center [0, 0] width 0 height 0
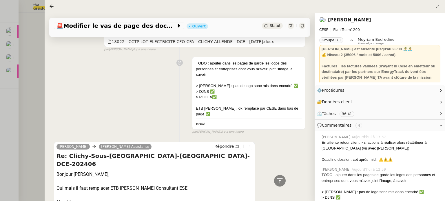
scroll to position [3307, 0]
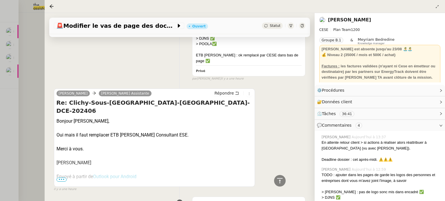
click at [0, 0] on input "•••" at bounding box center [0, 0] width 0 height 0
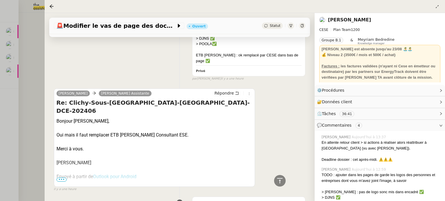
click at [0, 0] on input "•••" at bounding box center [0, 0] width 0 height 0
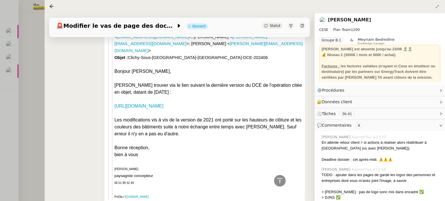
scroll to position [3031, 0]
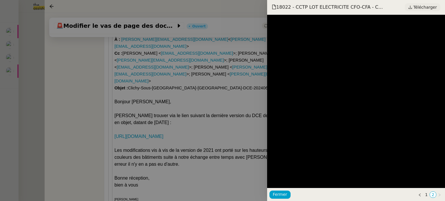
click at [421, 9] on span "Télécharger" at bounding box center [424, 7] width 23 height 8
click at [75, 65] on div at bounding box center [222, 100] width 445 height 201
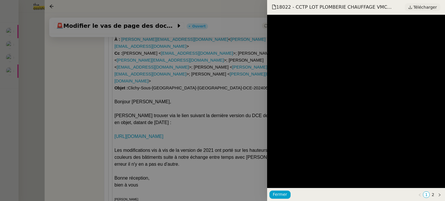
click at [412, 8] on icon at bounding box center [410, 7] width 4 height 4
click at [98, 72] on div at bounding box center [222, 100] width 445 height 201
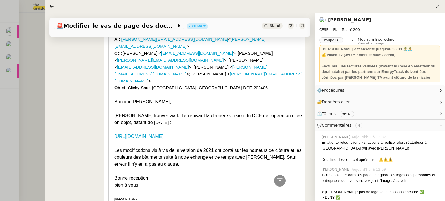
scroll to position [0, 0]
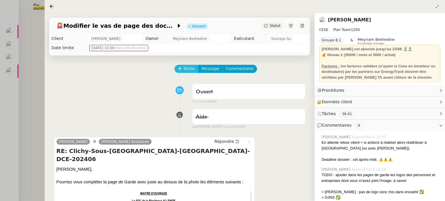
click at [187, 72] on span "Tâche" at bounding box center [189, 68] width 12 height 7
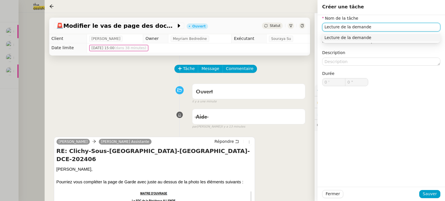
click at [372, 38] on div "Lecture de la demande" at bounding box center [382, 37] width 114 height 5
type input "Lecture de la demande"
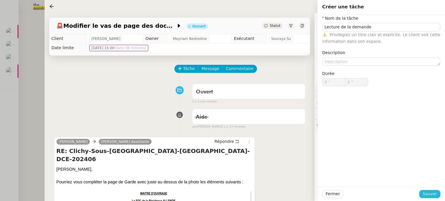
click at [429, 197] on span "Sauver" at bounding box center [430, 194] width 14 height 7
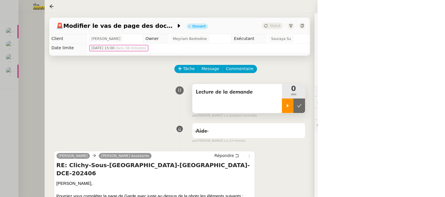
click at [284, 112] on div at bounding box center [288, 106] width 12 height 14
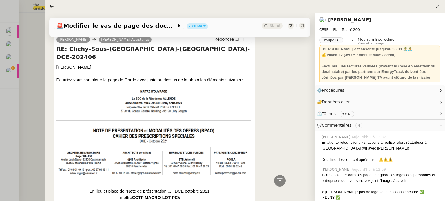
scroll to position [145, 0]
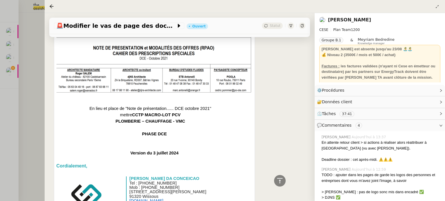
scroll to position [203, 0]
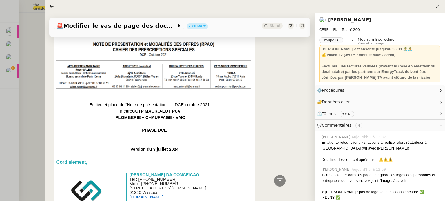
click at [153, 121] on div at bounding box center [155, 124] width 196 height 6
drag, startPoint x: 164, startPoint y: 125, endPoint x: 143, endPoint y: 136, distance: 23.2
click at [143, 136] on div "En lieu et place de "Note de présentation...... DCE [DATE]" mettre CCTP MACRO-L…" at bounding box center [155, 161] width 196 height 145
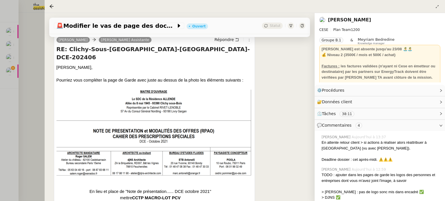
scroll to position [0, 0]
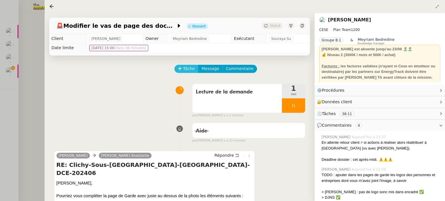
click at [183, 72] on span "Tâche" at bounding box center [189, 68] width 12 height 7
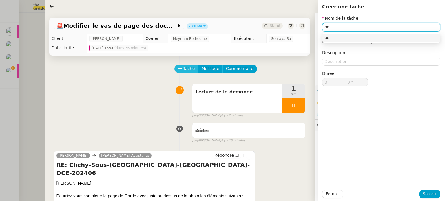
type input "o"
click at [328, 37] on div "Modification des fichiers" at bounding box center [382, 37] width 114 height 5
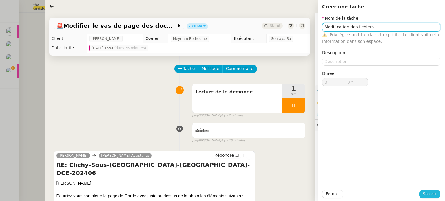
type input "Modification des fichiers"
click at [424, 191] on button "Sauver" at bounding box center [429, 194] width 21 height 8
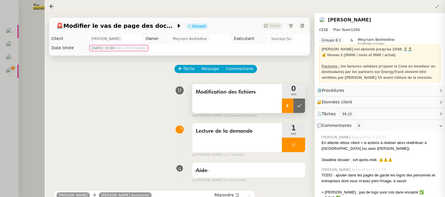
click at [288, 103] on div at bounding box center [288, 106] width 12 height 14
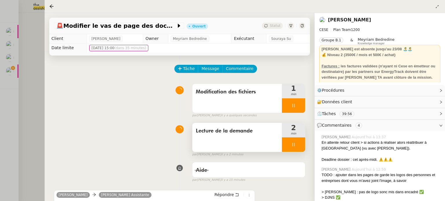
click at [298, 145] on div at bounding box center [293, 145] width 23 height 14
click at [298, 145] on icon at bounding box center [299, 145] width 5 height 5
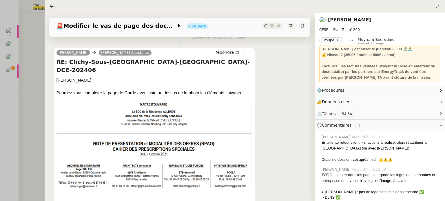
scroll to position [232, 0]
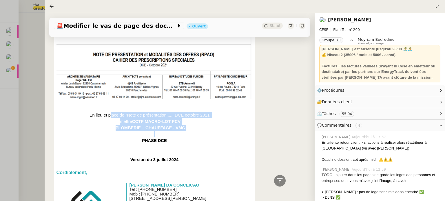
drag, startPoint x: 101, startPoint y: 106, endPoint x: 166, endPoint y: 128, distance: 68.7
click at [166, 128] on div "En lieu et place de "Note de présentation...... DCE [DATE]" mettre CCTP MACRO-L…" at bounding box center [155, 171] width 196 height 145
click at [172, 138] on div "PHASE DCE" at bounding box center [155, 141] width 196 height 6
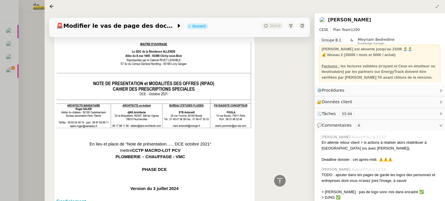
scroll to position [203, 0]
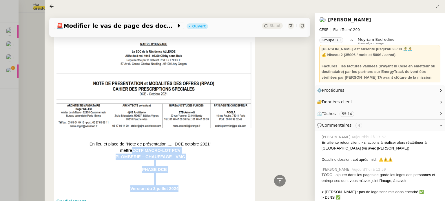
drag, startPoint x: 206, startPoint y: 134, endPoint x: 179, endPoint y: 178, distance: 51.5
click at [179, 178] on div "En lieu et place de "Note de présentation...... DCE [DATE]" mettre CCTP MACRO-L…" at bounding box center [155, 200] width 196 height 145
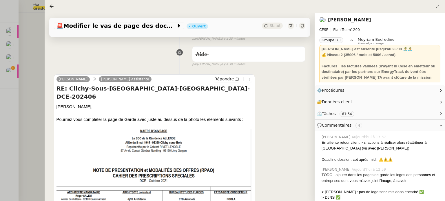
scroll to position [29, 0]
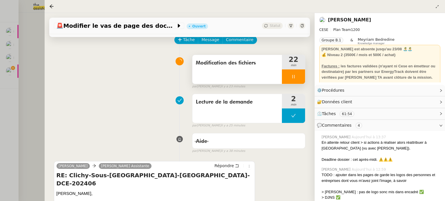
click at [294, 75] on div at bounding box center [293, 77] width 23 height 14
click at [297, 76] on icon at bounding box center [299, 76] width 5 height 5
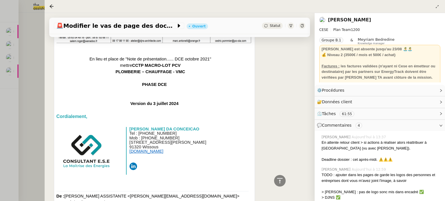
scroll to position [290, 0]
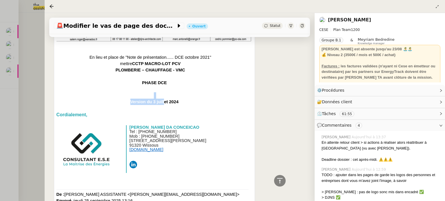
drag, startPoint x: 139, startPoint y: 89, endPoint x: 162, endPoint y: 95, distance: 23.3
click at [162, 95] on div "En lieu et place de "Note de présentation...... DCE [DATE]" mettre CCTP MACRO-L…" at bounding box center [155, 113] width 196 height 145
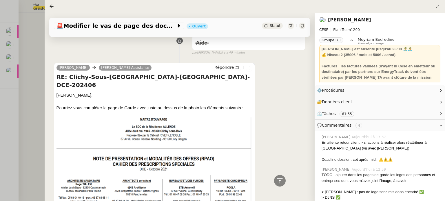
scroll to position [58, 0]
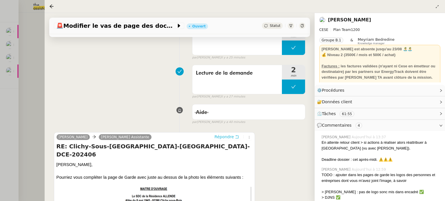
click at [224, 138] on span "Répondre" at bounding box center [223, 137] width 19 height 6
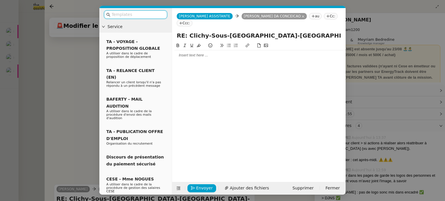
click at [189, 53] on div at bounding box center [258, 55] width 169 height 5
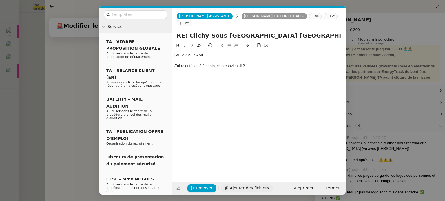
click at [243, 187] on span "Ajouter des fichiers" at bounding box center [249, 188] width 39 height 7
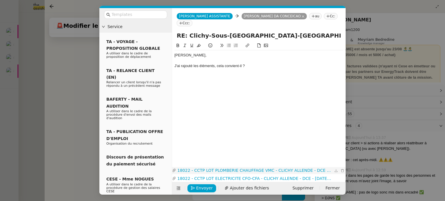
click at [238, 167] on link "18022 - CCTP LOT PLOMBERIE CHAUFFAGE VMC - CLICHY ALLENDE - DCE - Version [DATE…" at bounding box center [254, 170] width 157 height 7
click at [250, 63] on div "J'ai rajouté les éléments, cela convient-il ?" at bounding box center [258, 65] width 169 height 5
click at [215, 63] on div "J'ai rajouté les éléments, cela convient-il ? J'ai adapté le titre pour le fich…" at bounding box center [258, 65] width 169 height 5
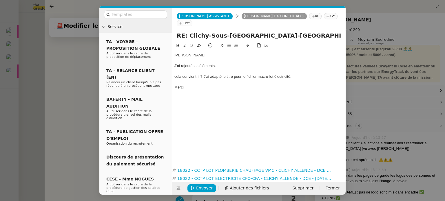
click at [228, 43] on icon at bounding box center [229, 45] width 4 height 4
click at [188, 74] on li "cela convient-il ? J'ai adapté le titre pour le fichier macro-lot électricité." at bounding box center [261, 76] width 163 height 5
click at [216, 74] on li "Cela convient-il ? J'ai adapté le titre pour le fichier macro-lot électricité." at bounding box center [261, 76] width 163 height 5
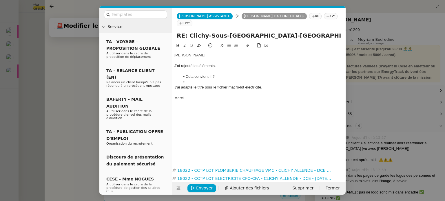
click at [194, 80] on li at bounding box center [261, 82] width 163 height 5
click at [204, 190] on span "Envoyer" at bounding box center [204, 188] width 17 height 7
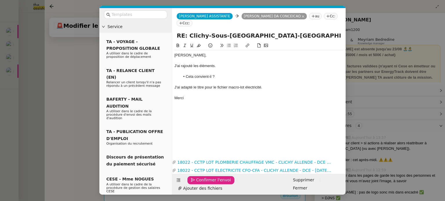
click at [204, 184] on span "Confirmer l'envoi" at bounding box center [213, 180] width 35 height 7
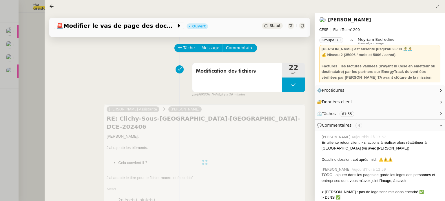
scroll to position [0, 0]
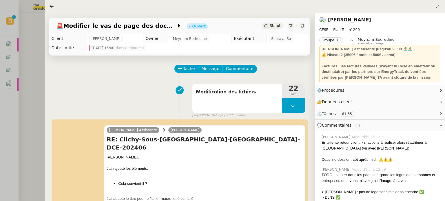
click at [65, 75] on div "Tâche Message Commentaire" at bounding box center [180, 72] width 252 height 14
click at [51, 6] on icon at bounding box center [51, 6] width 5 height 5
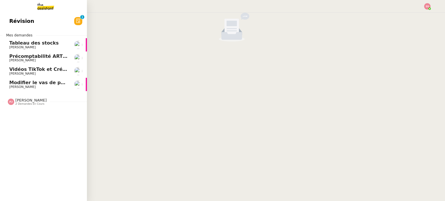
click at [27, 86] on span "[PERSON_NAME]" at bounding box center [22, 87] width 26 height 4
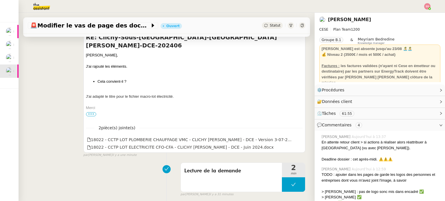
scroll to position [116, 0]
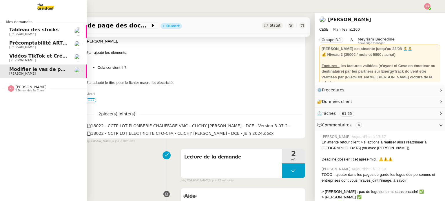
click at [45, 54] on span "Vidéos TikTok et Créatives META - septembre 2025" at bounding box center [75, 56] width 133 height 6
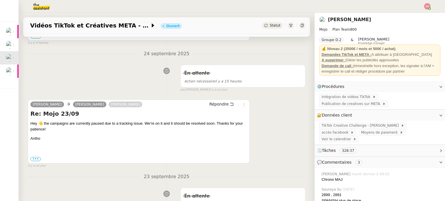
click at [430, 7] on img at bounding box center [427, 6] width 6 height 6
click at [419, 12] on li "Suivi" at bounding box center [412, 16] width 38 height 8
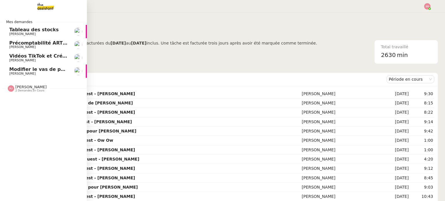
click at [32, 55] on span "Vidéos TikTok et Créatives META - septembre 2025" at bounding box center [75, 56] width 133 height 6
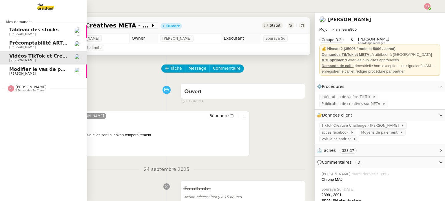
click at [23, 92] on span "2 demandes en cours" at bounding box center [29, 90] width 29 height 3
click at [37, 66] on link "Modifier le vas de page des documents Charles Da Conceicao" at bounding box center [43, 71] width 87 height 13
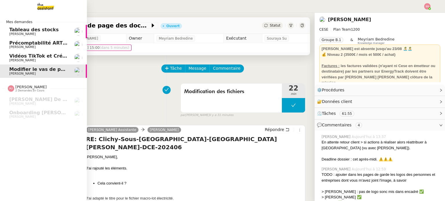
click at [31, 59] on span "Vidéos TikTok et Créatives META - septembre 2025" at bounding box center [75, 56] width 133 height 6
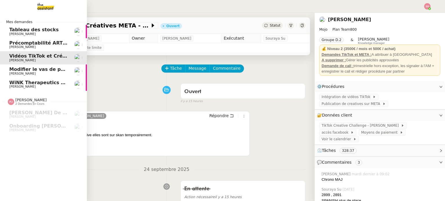
click at [26, 86] on span "[PERSON_NAME]" at bounding box center [22, 87] width 26 height 4
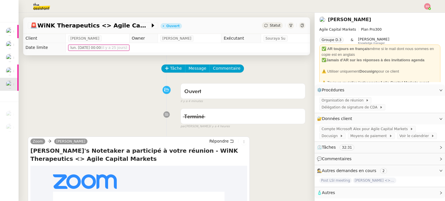
scroll to position [29, 0]
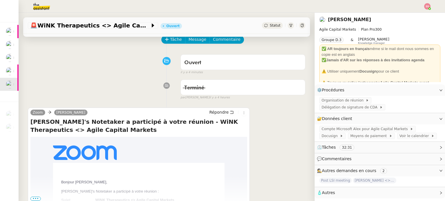
click at [270, 25] on span "Statut" at bounding box center [275, 25] width 11 height 4
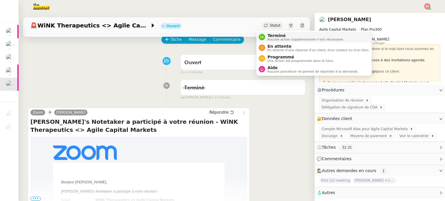
click at [276, 34] on span "Terminé" at bounding box center [305, 35] width 76 height 5
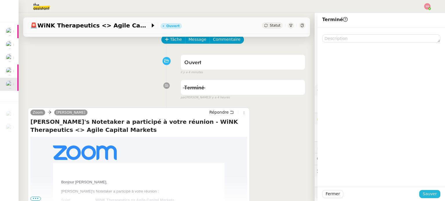
click at [431, 197] on span "Sauver" at bounding box center [430, 194] width 14 height 7
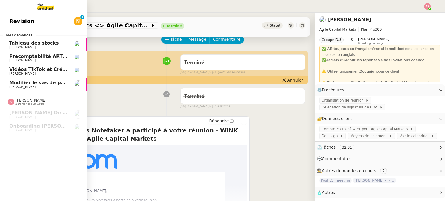
click at [20, 82] on span "Modifier le vas de page des documents" at bounding box center [60, 83] width 102 height 6
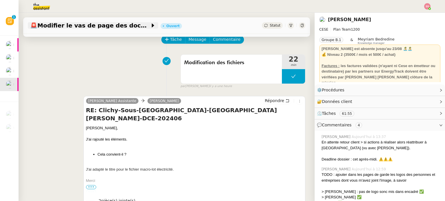
click at [92, 28] on span "🚨 Modifier le vas de page des documents" at bounding box center [90, 26] width 120 height 6
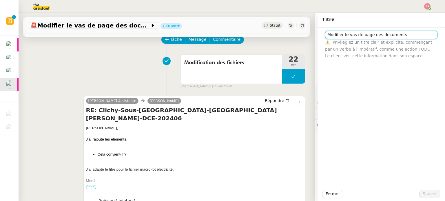
click at [345, 36] on input "Modifier le vas de page des documents" at bounding box center [381, 35] width 112 height 8
type input "Modifier le bas de page des documents"
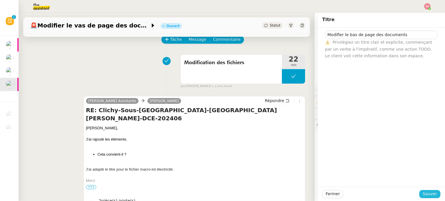
click at [426, 196] on span "Sauver" at bounding box center [430, 194] width 14 height 7
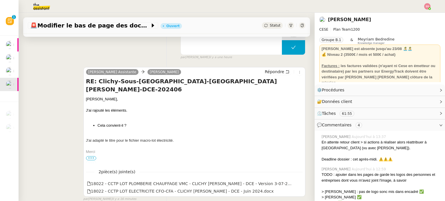
scroll to position [87, 0]
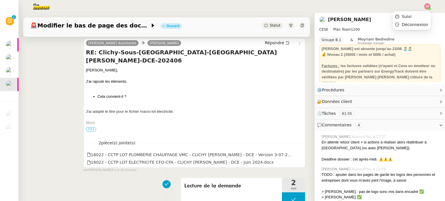
click at [427, 6] on img at bounding box center [427, 6] width 6 height 6
click at [408, 16] on span "Suivi" at bounding box center [407, 16] width 10 height 5
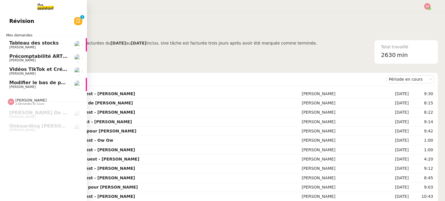
click at [19, 72] on span "[PERSON_NAME]" at bounding box center [22, 74] width 26 height 4
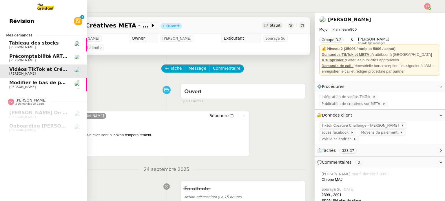
click at [22, 82] on span "Modifier le bas de page des documents" at bounding box center [60, 83] width 103 height 6
